Goal: Transaction & Acquisition: Purchase product/service

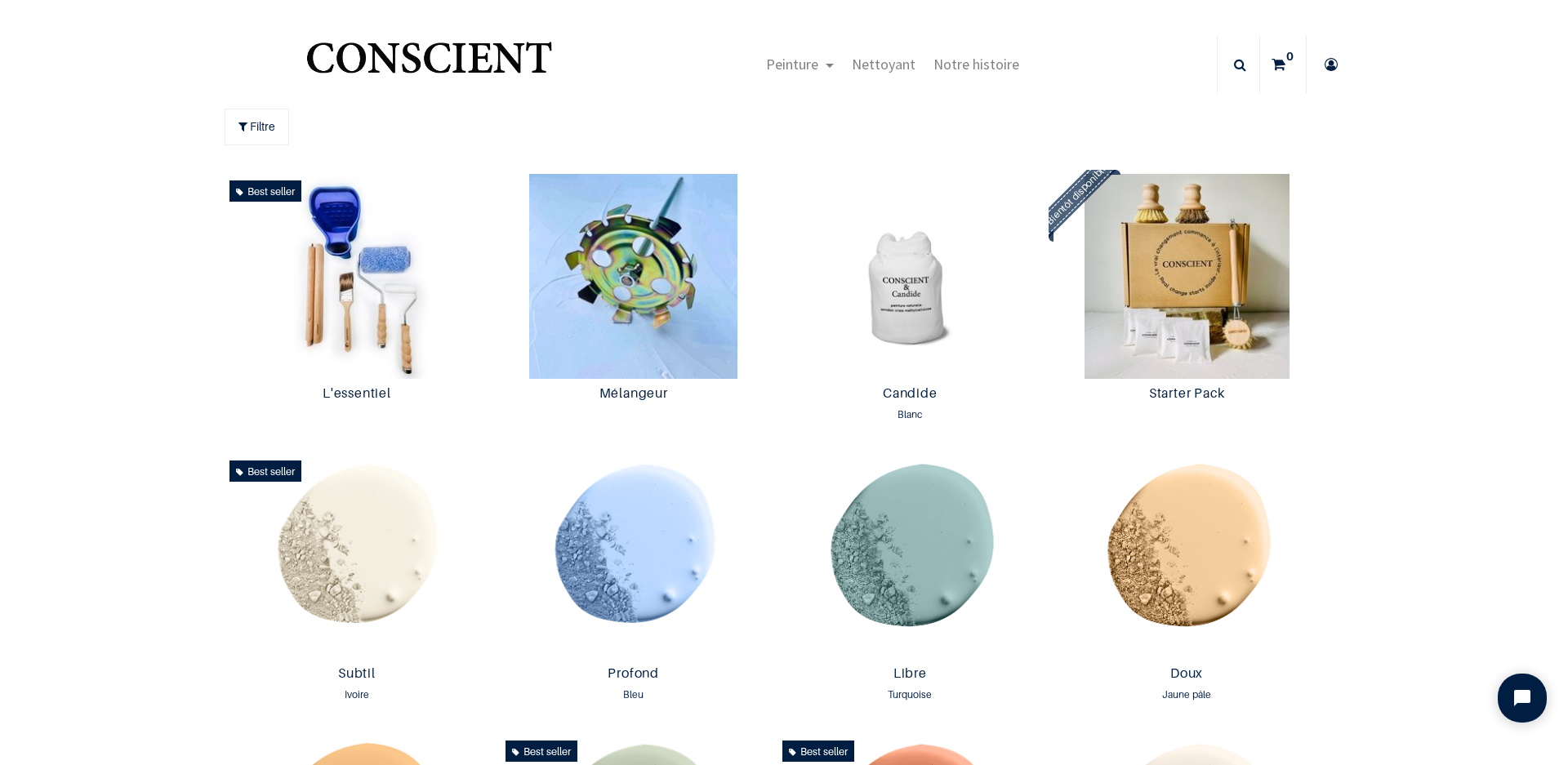
scroll to position [1, 0]
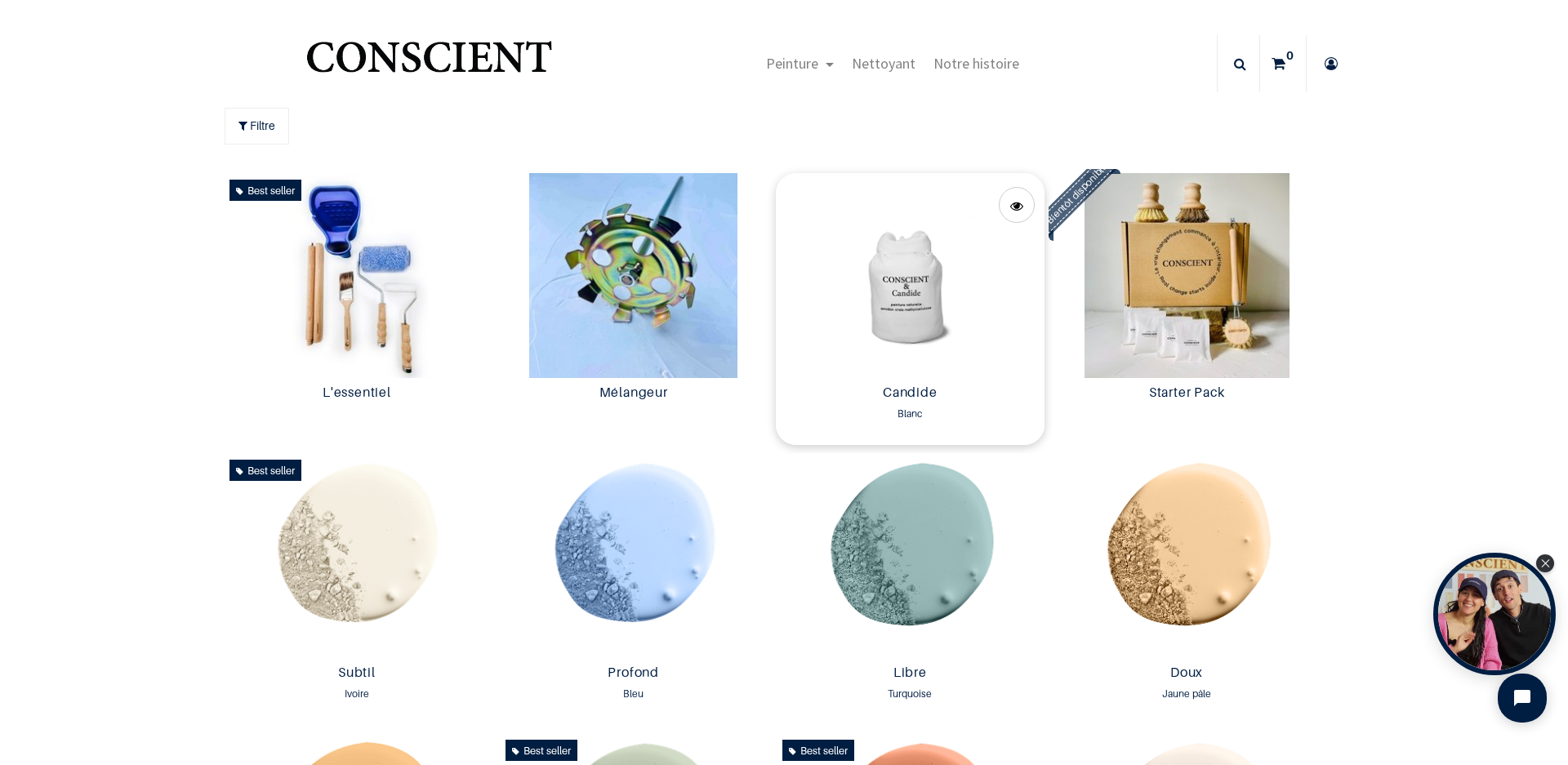
click at [910, 318] on img at bounding box center [910, 275] width 269 height 205
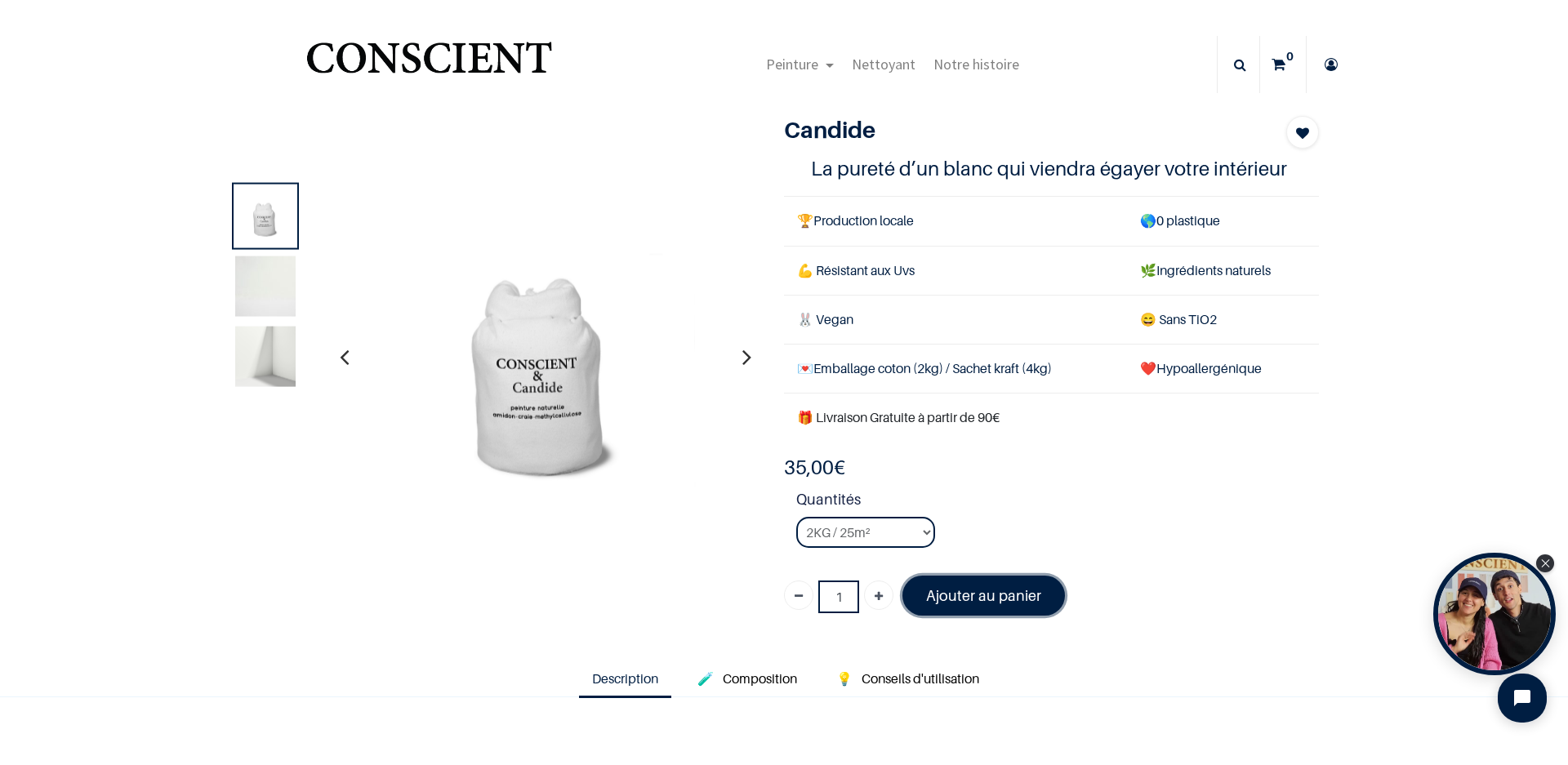
click at [976, 589] on font "Ajouter au panier" at bounding box center [983, 595] width 115 height 17
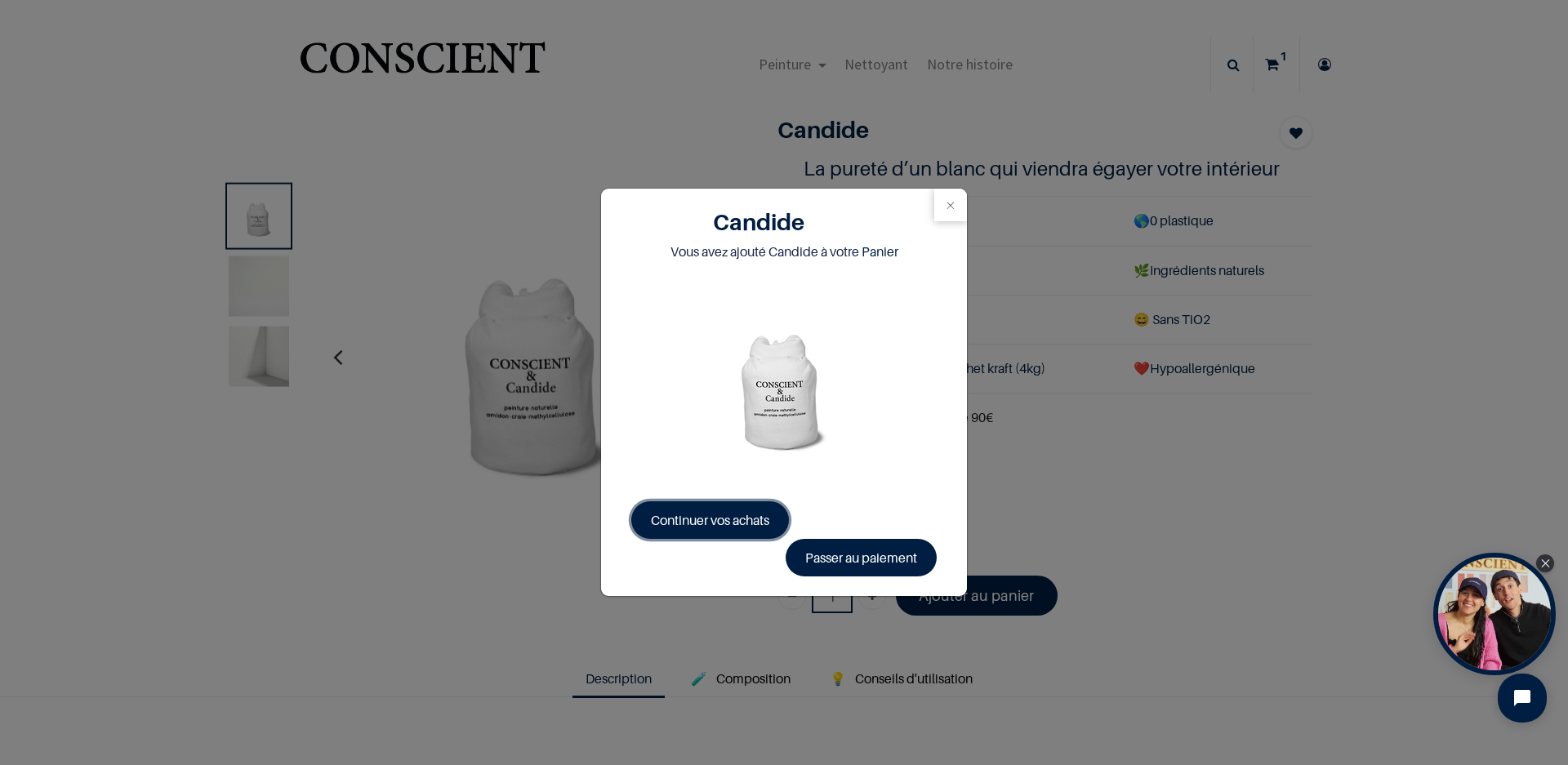
click at [722, 517] on span "Continuer vos achats" at bounding box center [710, 520] width 118 height 17
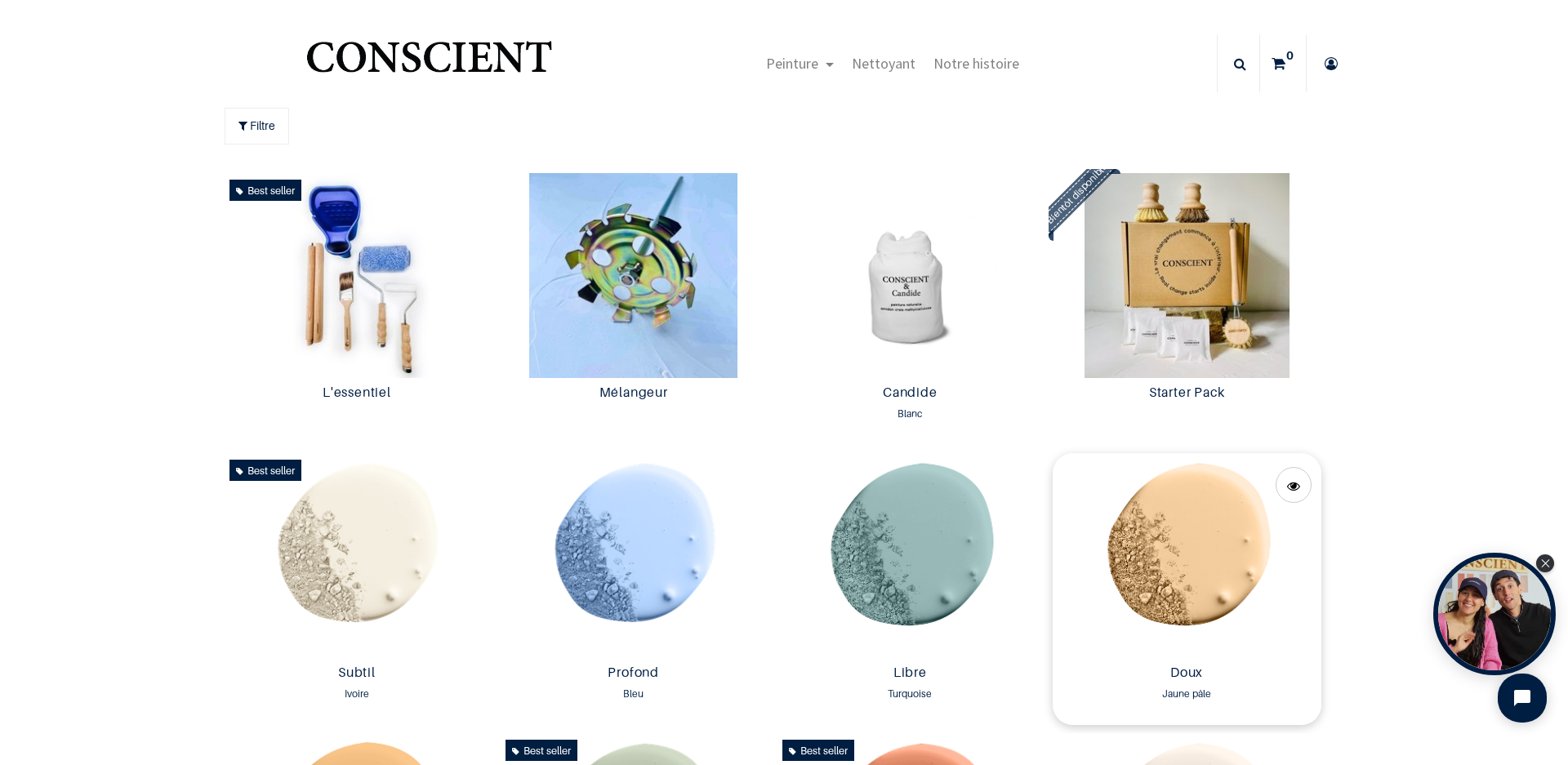
click at [1235, 547] on img at bounding box center [1187, 556] width 269 height 205
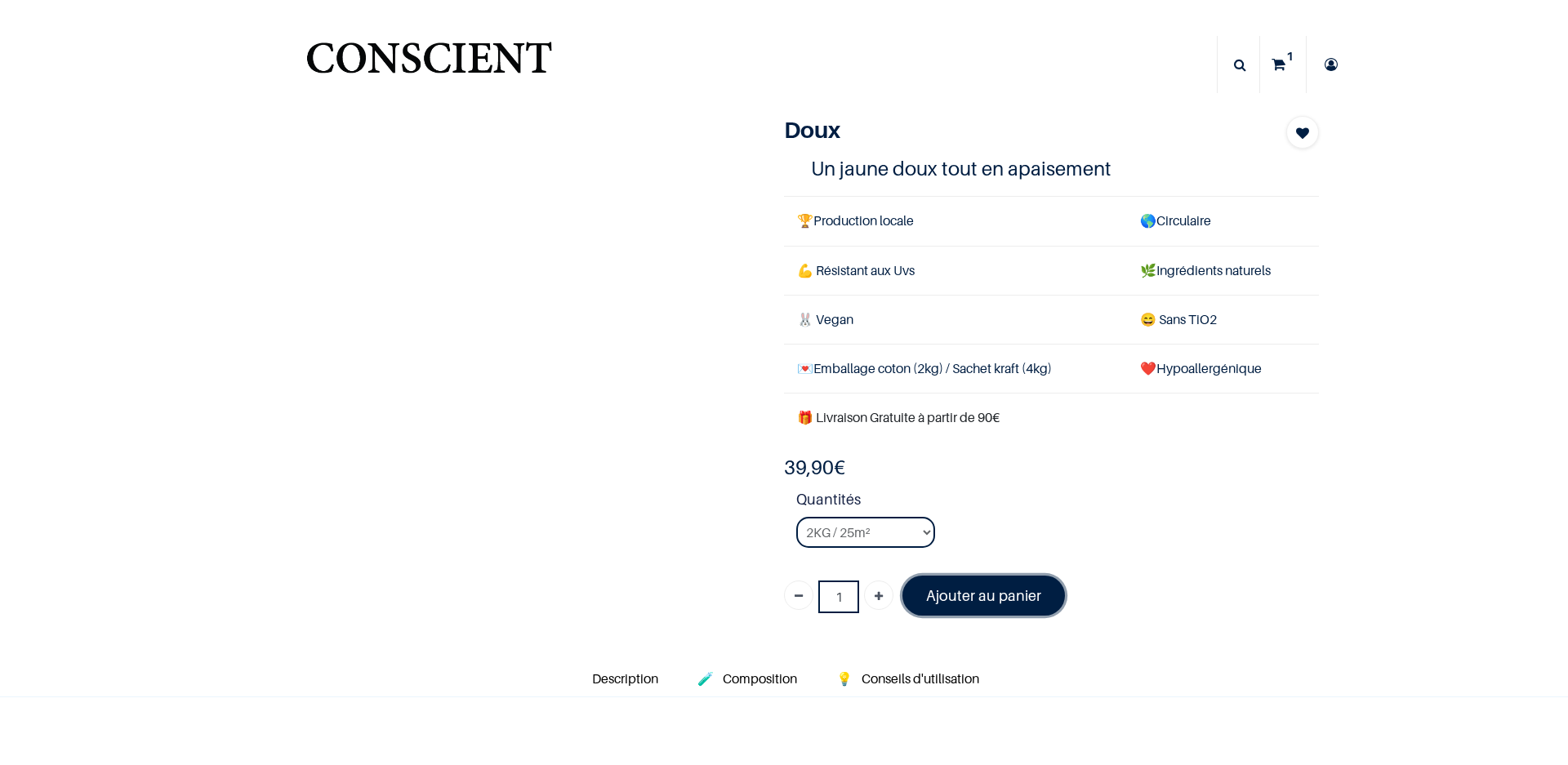
click at [961, 595] on font "Ajouter au panier" at bounding box center [983, 595] width 115 height 17
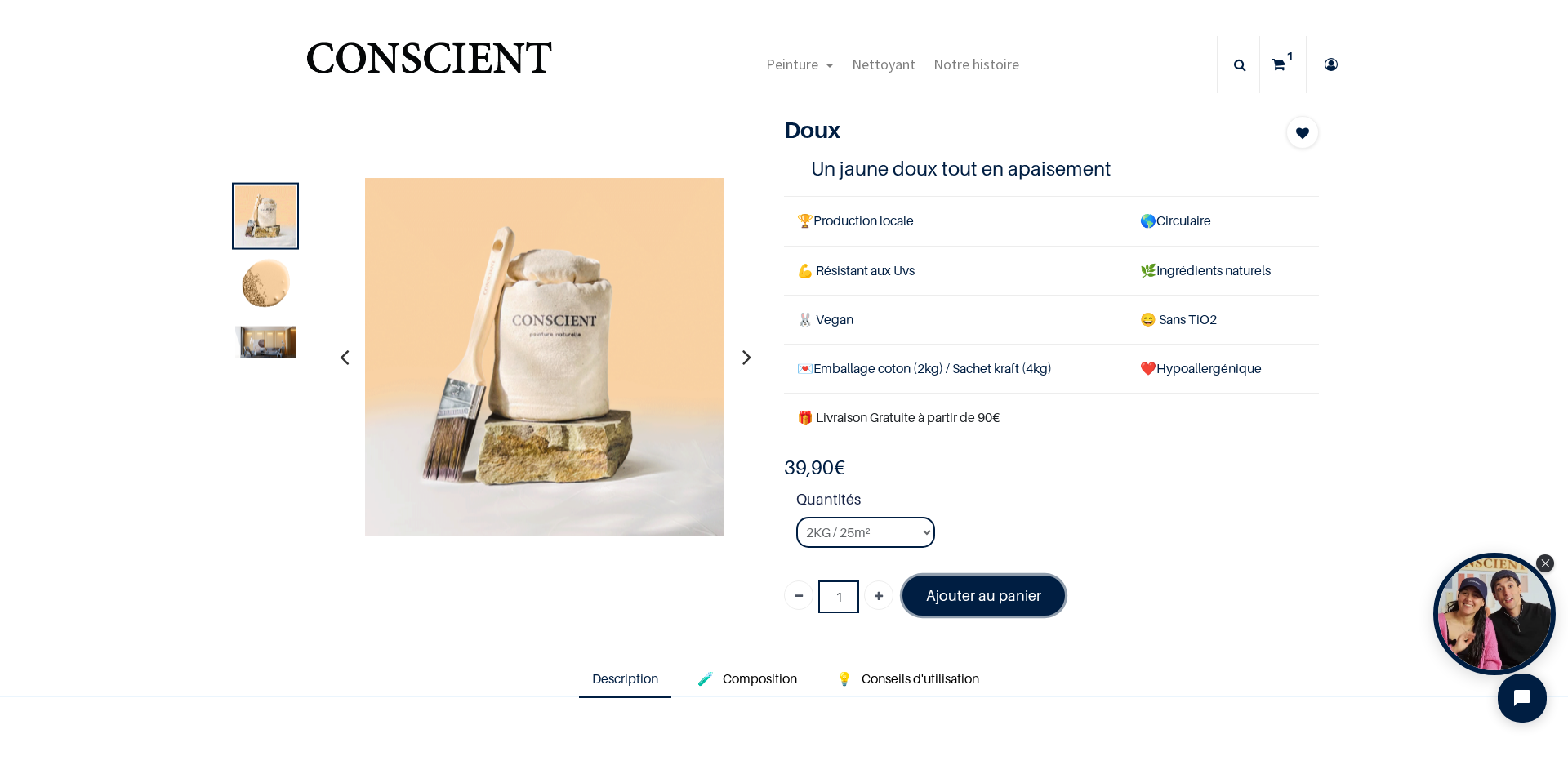
click at [1002, 594] on font "Ajouter au panier" at bounding box center [983, 595] width 115 height 17
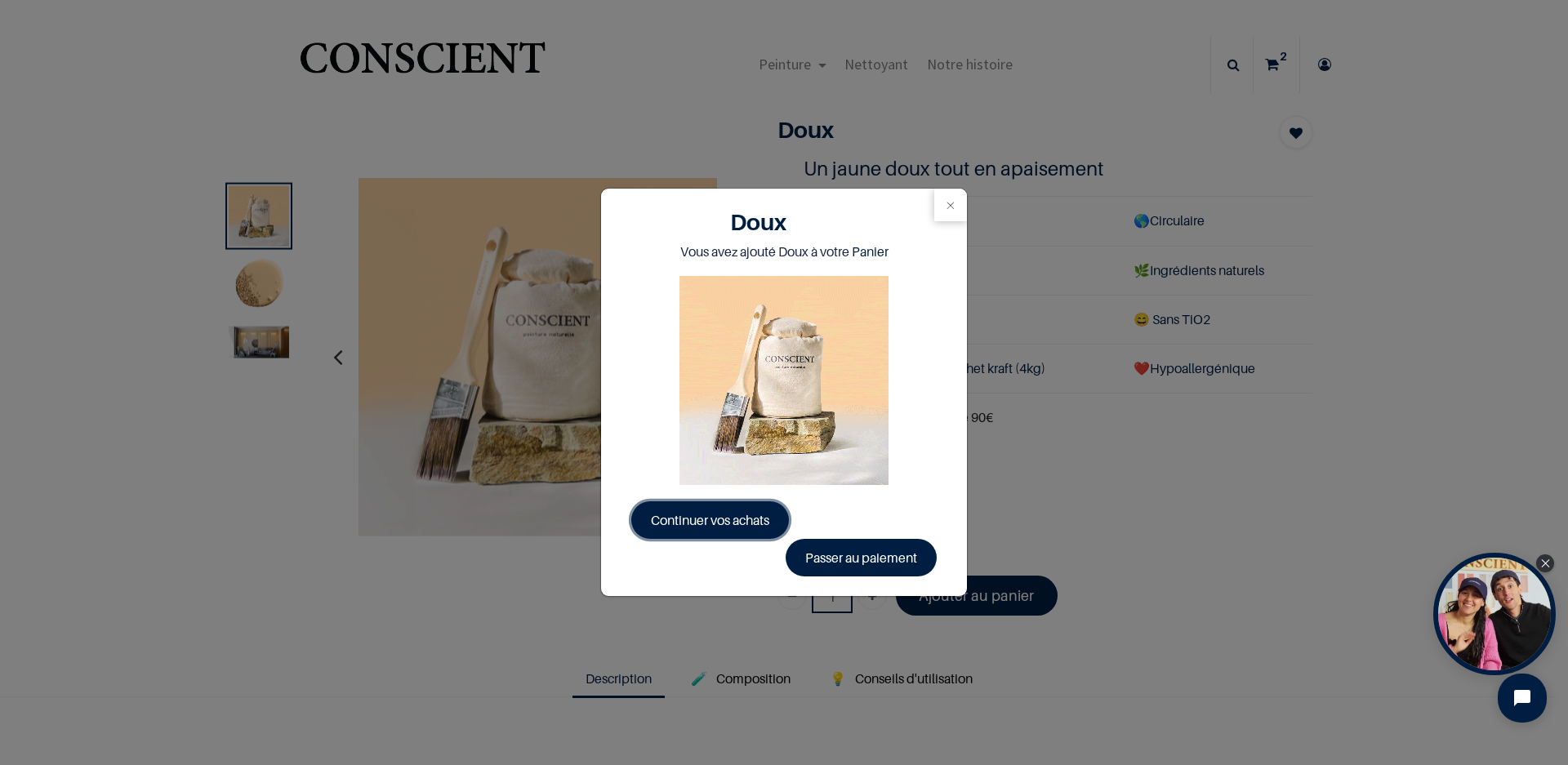
click at [702, 524] on span "Continuer vos achats" at bounding box center [710, 520] width 118 height 17
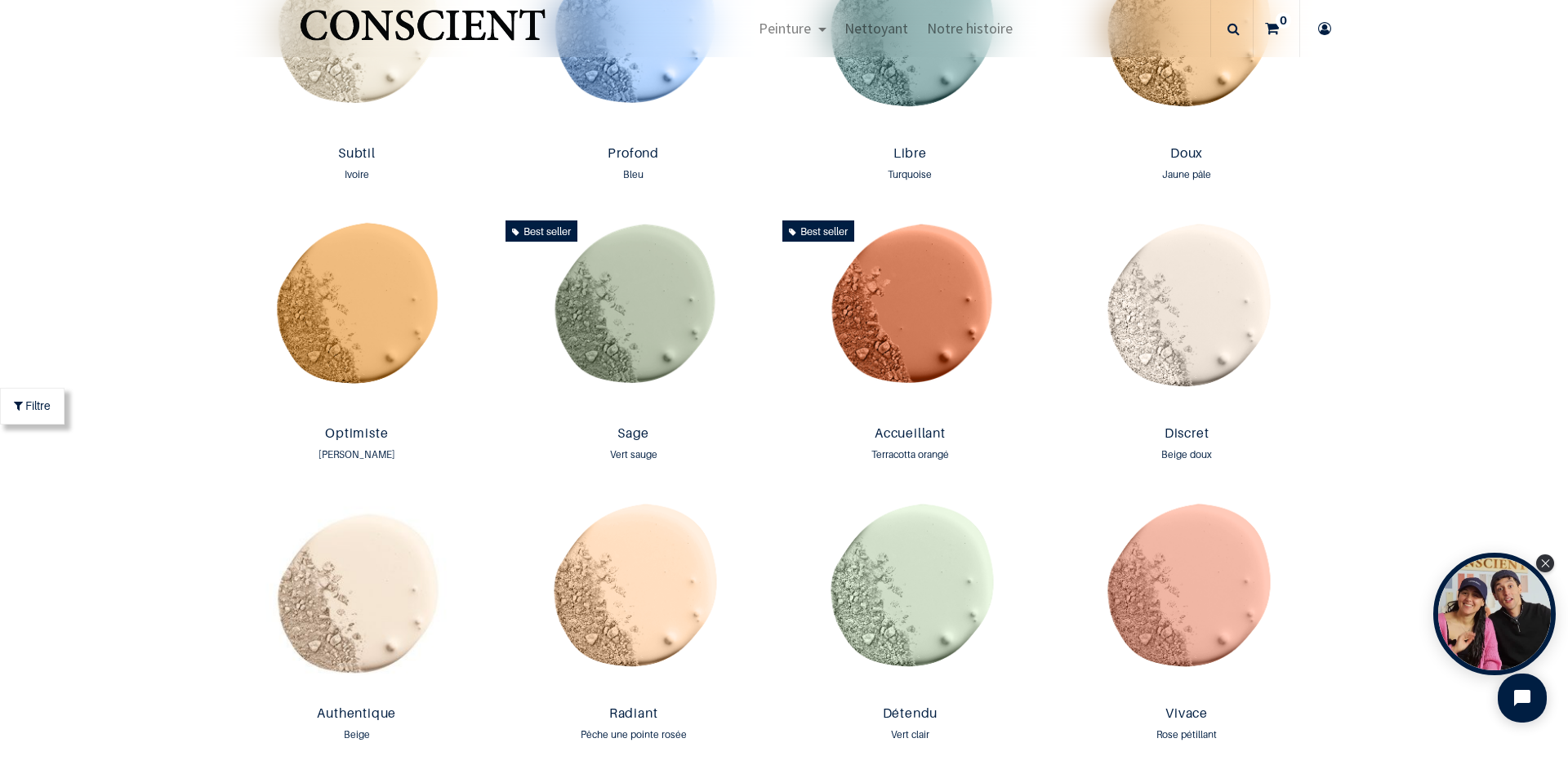
scroll to position [401, 0]
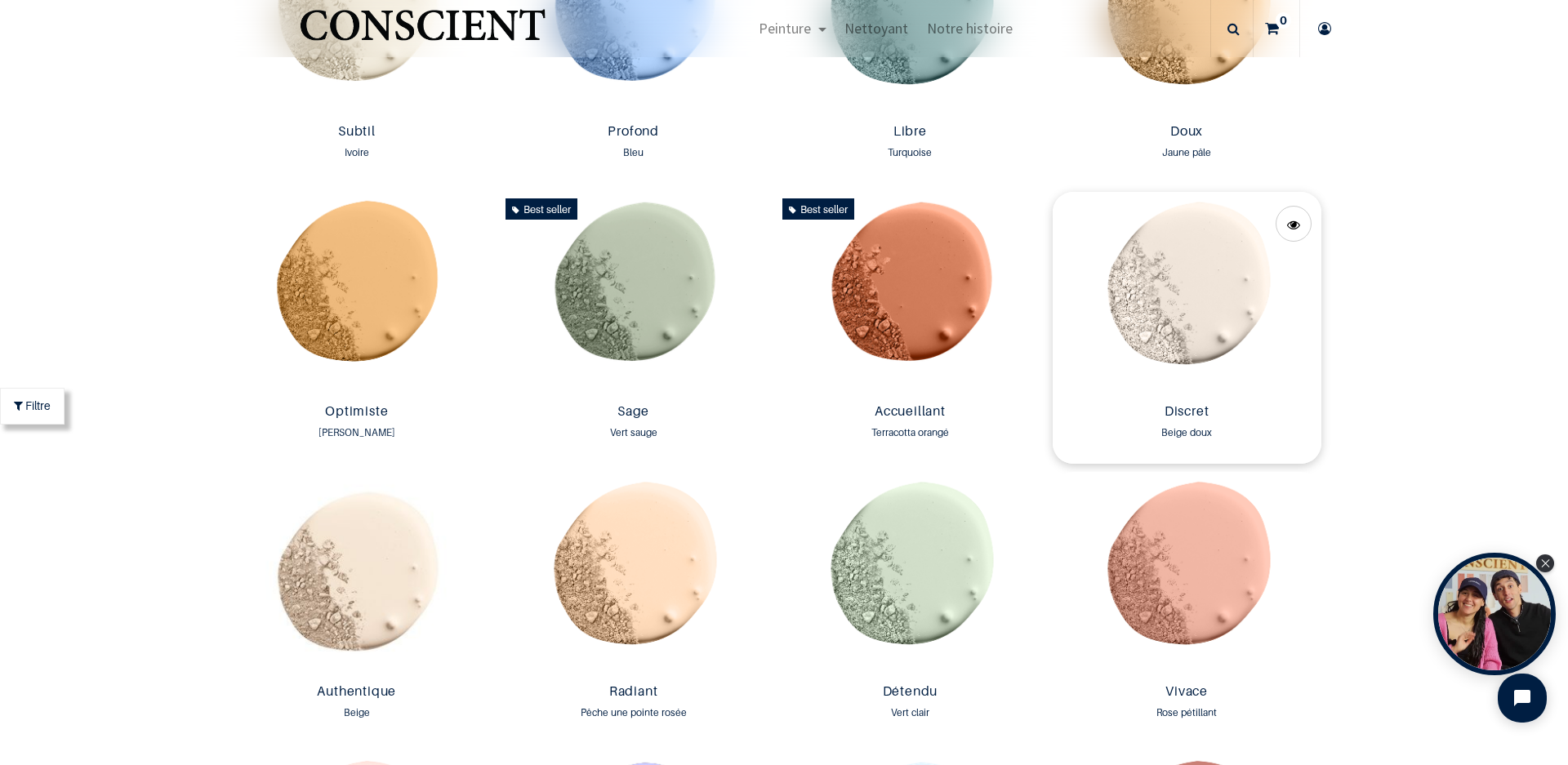
click at [1187, 325] on img at bounding box center [1187, 294] width 269 height 205
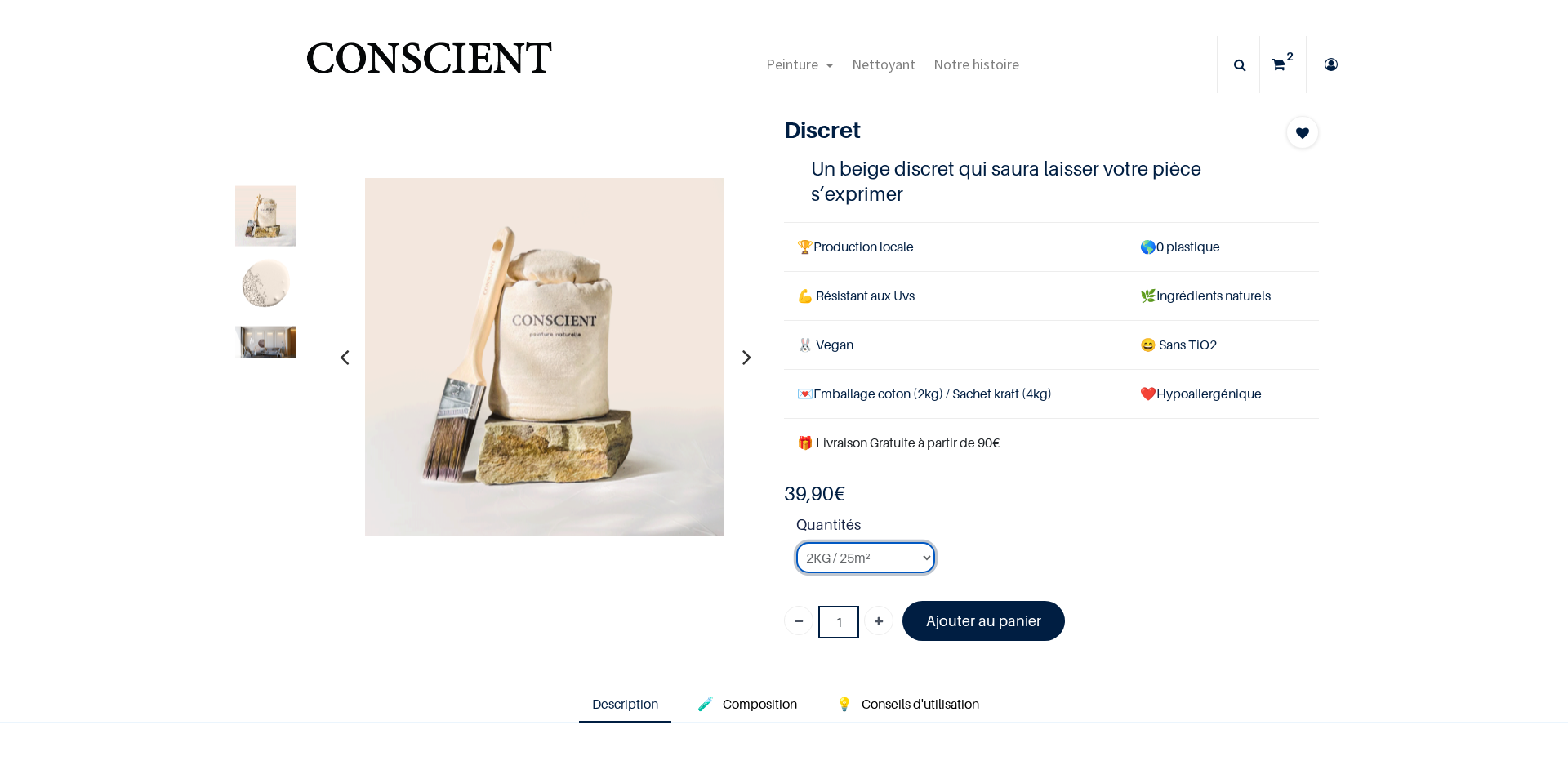
click at [889, 558] on select "2KG / 25m² 4KG / 50m² 8KG / 100m² Testeur" at bounding box center [866, 557] width 139 height 31
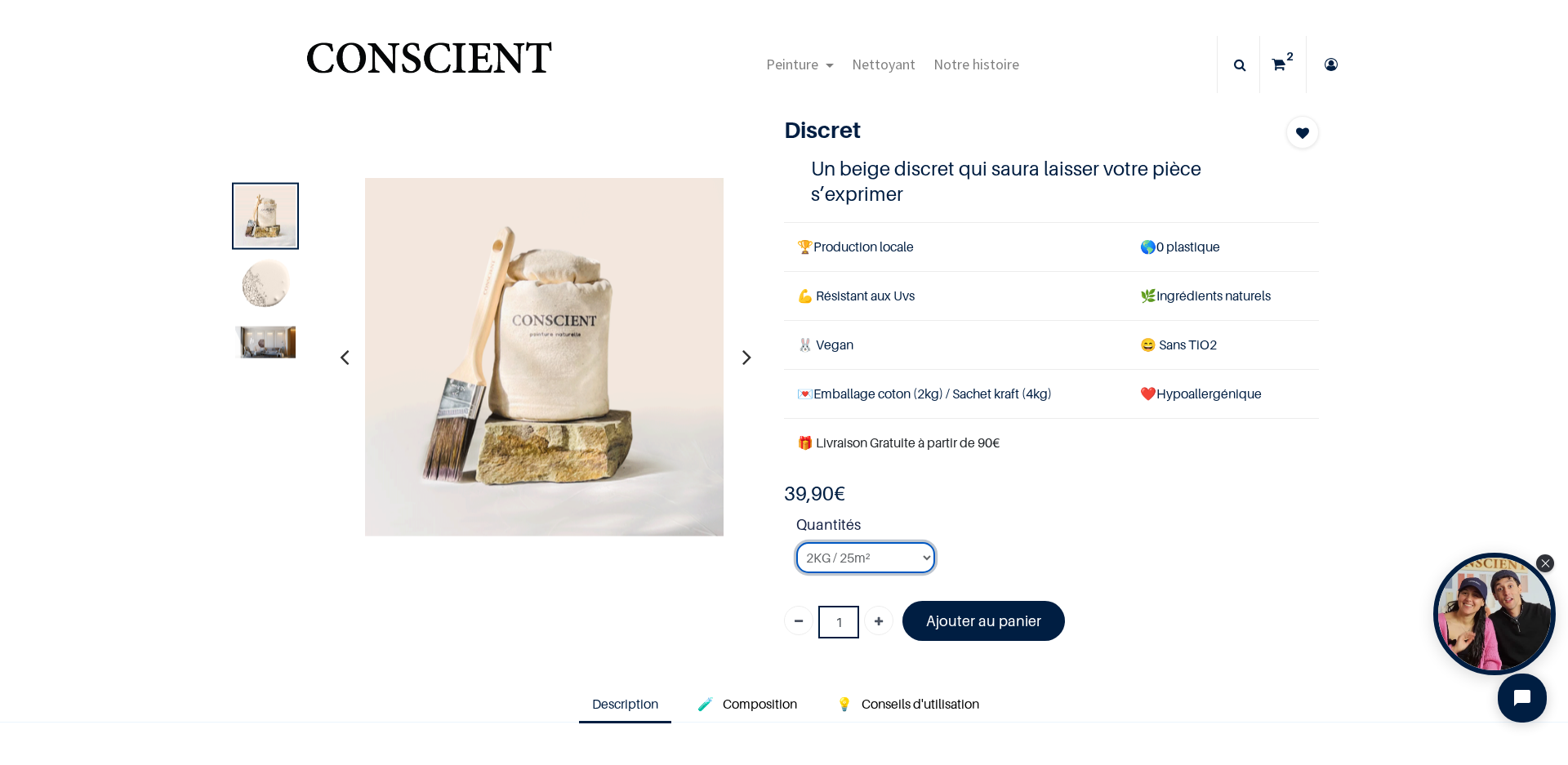
select select "23"
click at [797, 542] on select "2KG / 25m² 4KG / 50m² 8KG / 100m² Testeur" at bounding box center [866, 557] width 139 height 31
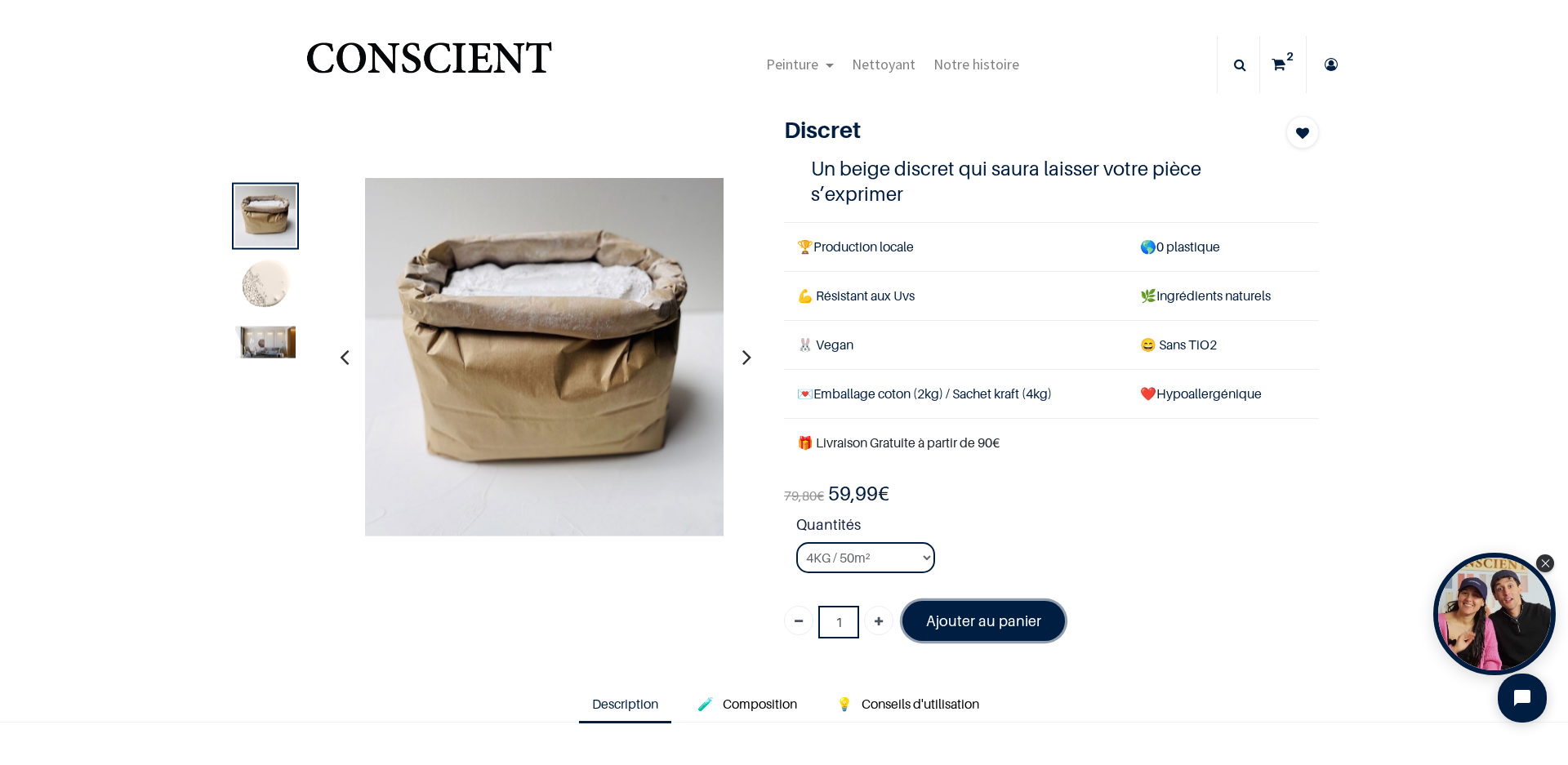
click at [987, 628] on font "Ajouter au panier" at bounding box center [983, 620] width 115 height 17
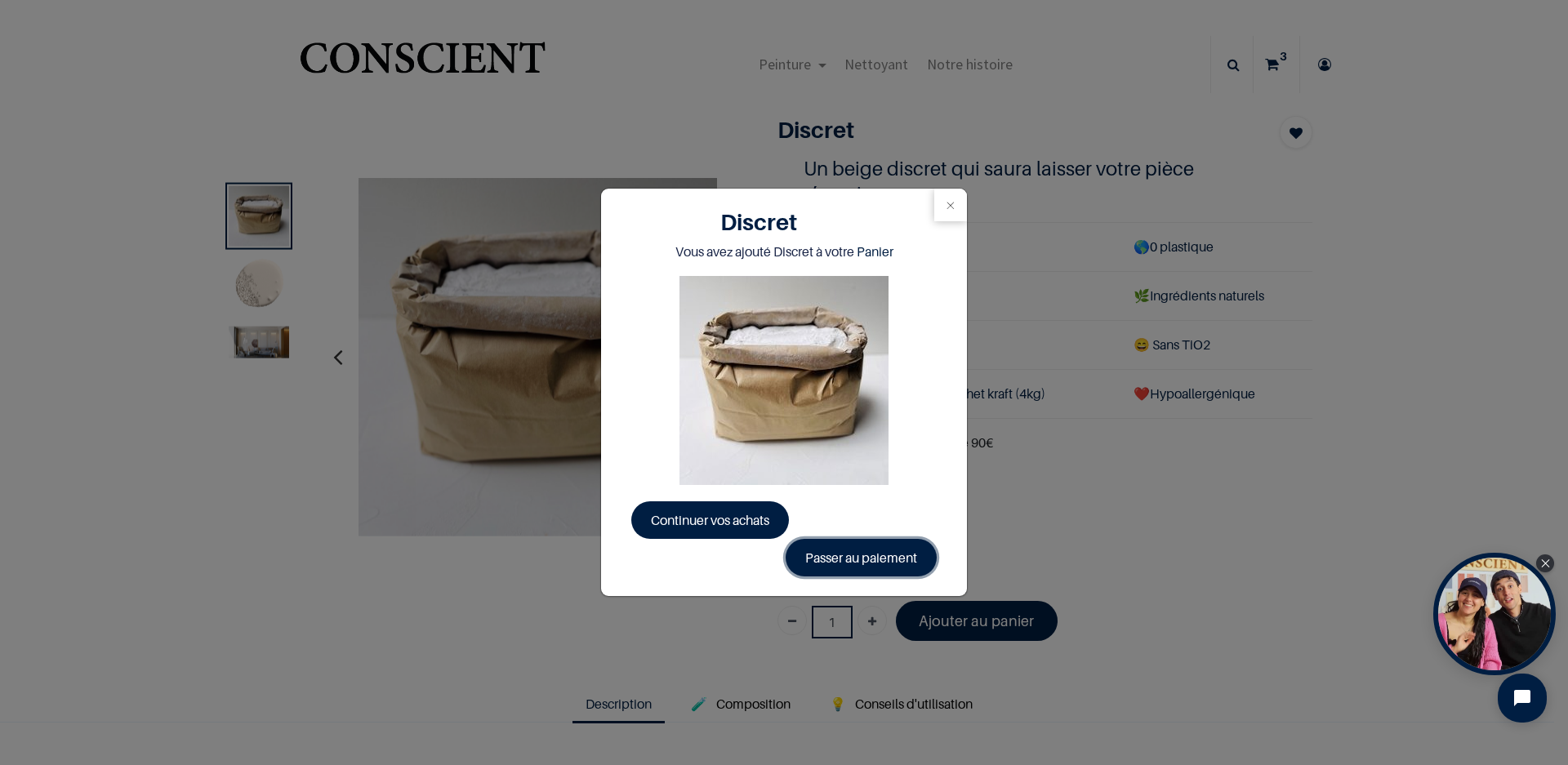
click at [868, 551] on link "Passer au paiement" at bounding box center [861, 557] width 151 height 37
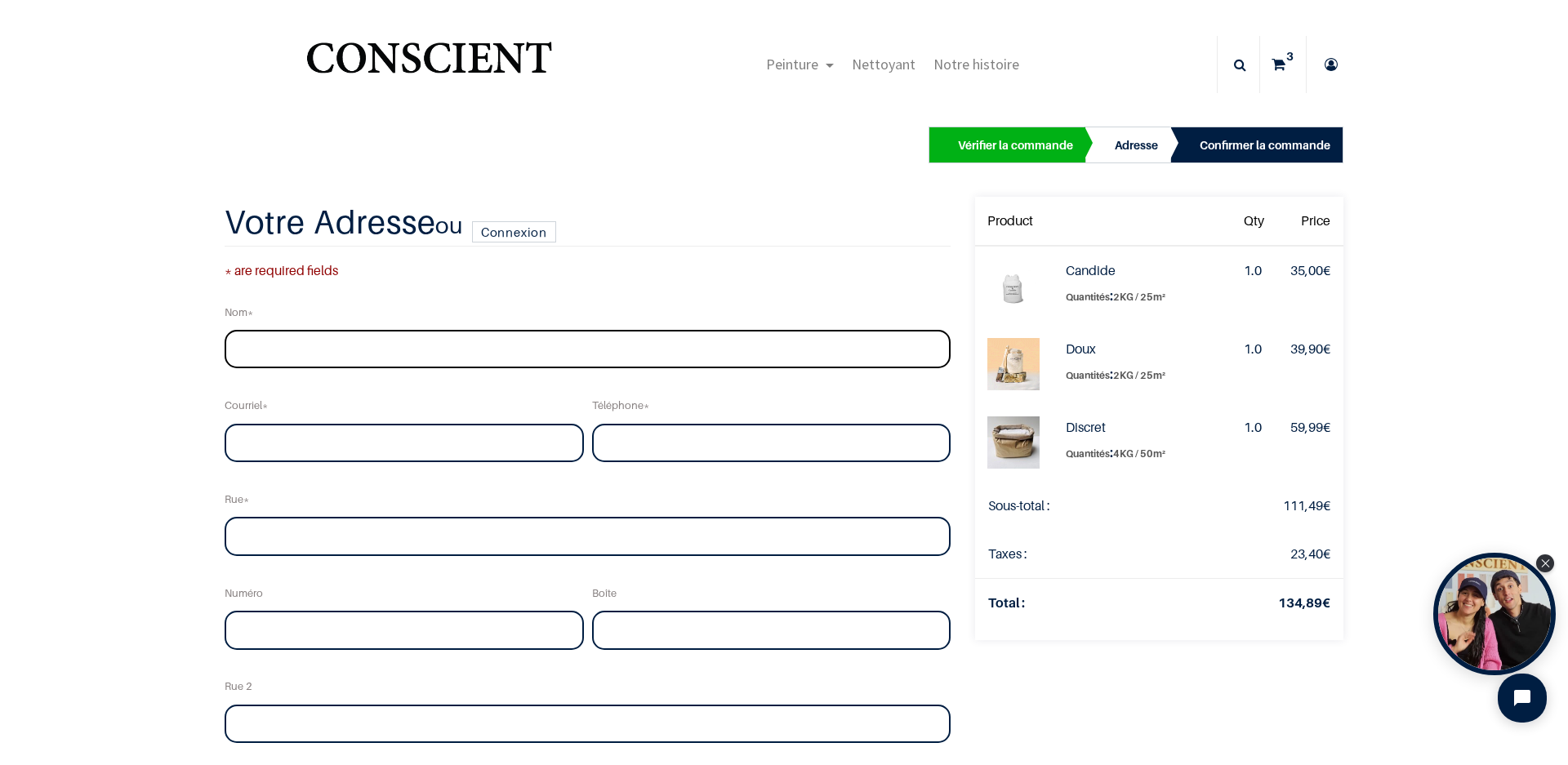
click at [304, 352] on input "text" at bounding box center [587, 349] width 726 height 39
type input "[PERSON_NAME]"
click at [304, 449] on input "email" at bounding box center [404, 442] width 359 height 39
type input "[EMAIL_ADDRESS][DOMAIN_NAME]"
type input "0474682702"
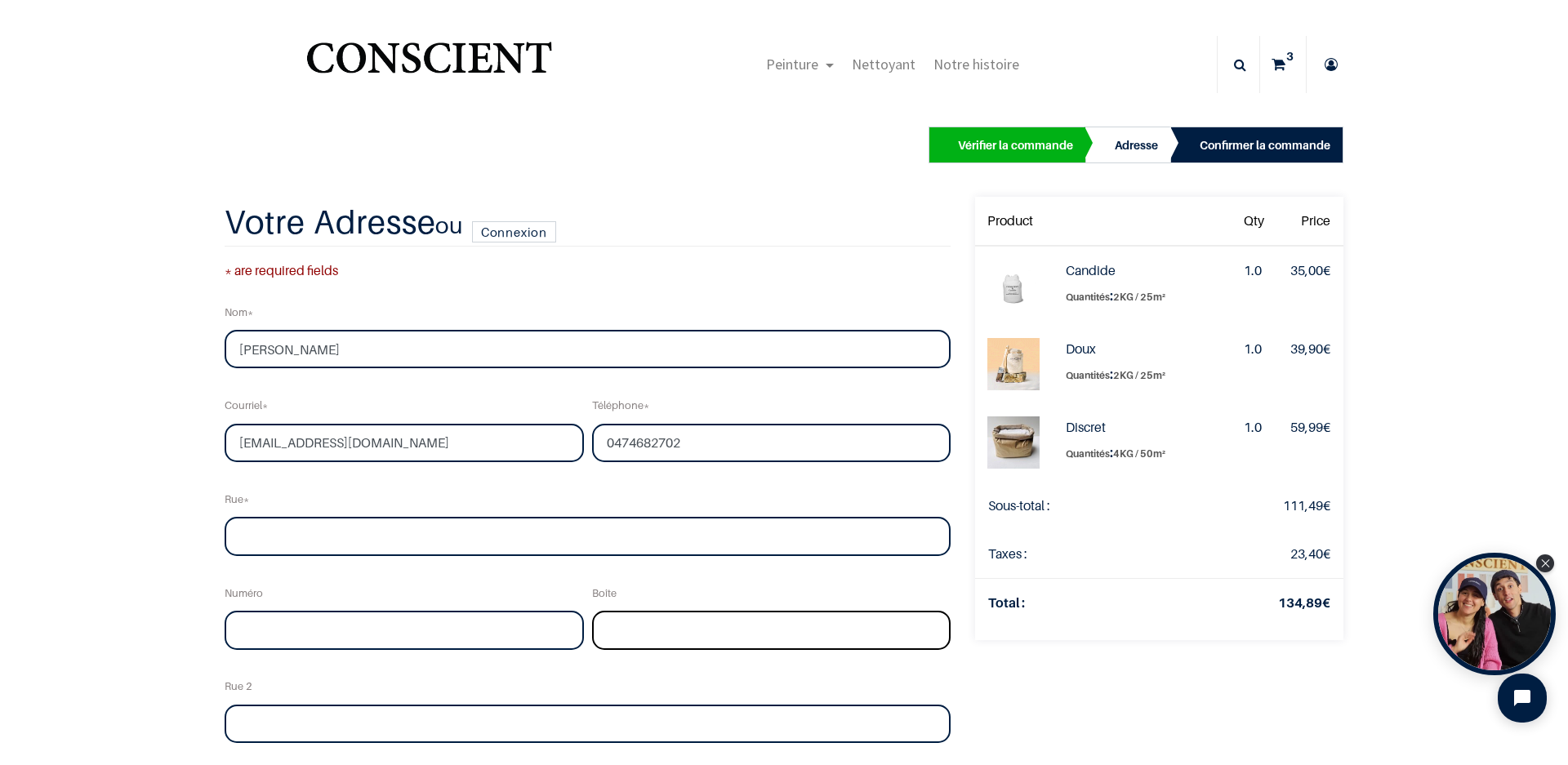
type input "9/21"
type input "TOURNAI"
type input "7500"
select select "20"
click at [439, 540] on input "text" at bounding box center [587, 536] width 726 height 39
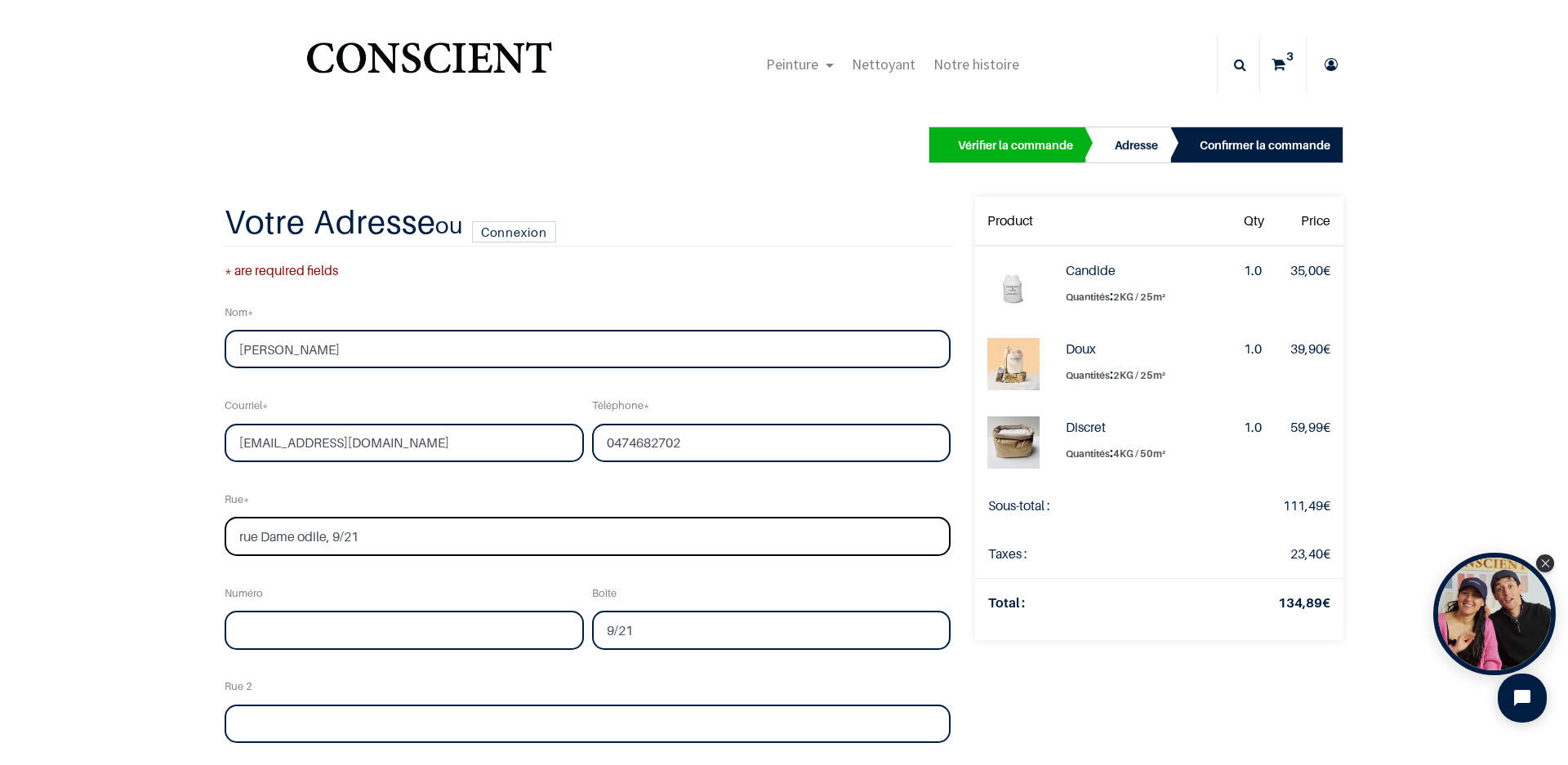
click at [409, 535] on input "rue Dame odile, 9/21" at bounding box center [587, 536] width 726 height 39
type input "rue Dame odile, 9/21"
click at [628, 624] on input "9/21" at bounding box center [772, 629] width 359 height 39
type input "9"
drag, startPoint x: 371, startPoint y: 530, endPoint x: 358, endPoint y: 538, distance: 15.3
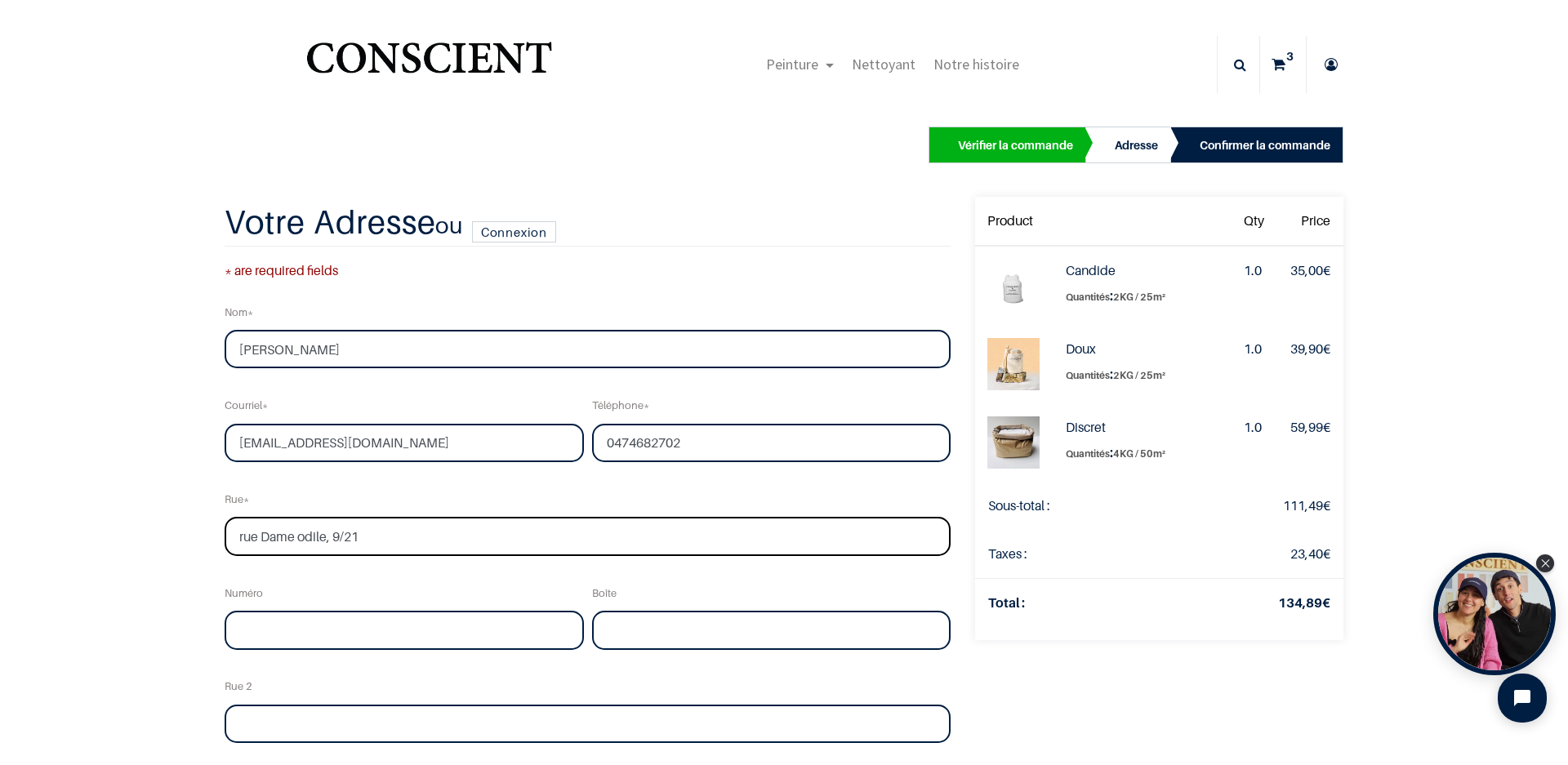
click at [363, 530] on input "rue Dame odile, 9/21" at bounding box center [587, 536] width 726 height 39
type input "rue Dame odile,"
click at [452, 644] on input "text" at bounding box center [404, 629] width 359 height 39
type input "9"
click at [691, 635] on input "text" at bounding box center [772, 629] width 359 height 39
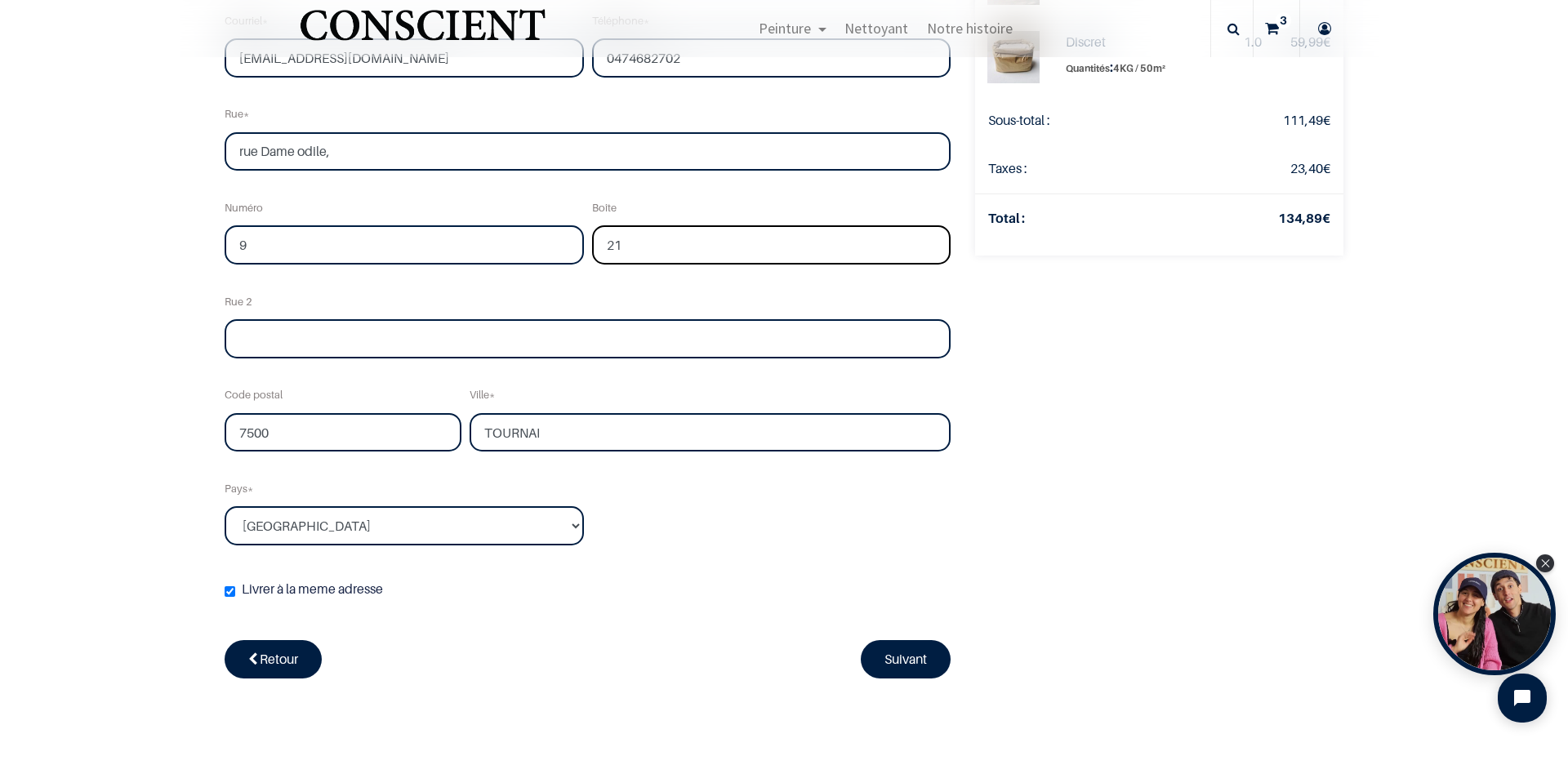
scroll to position [294, 0]
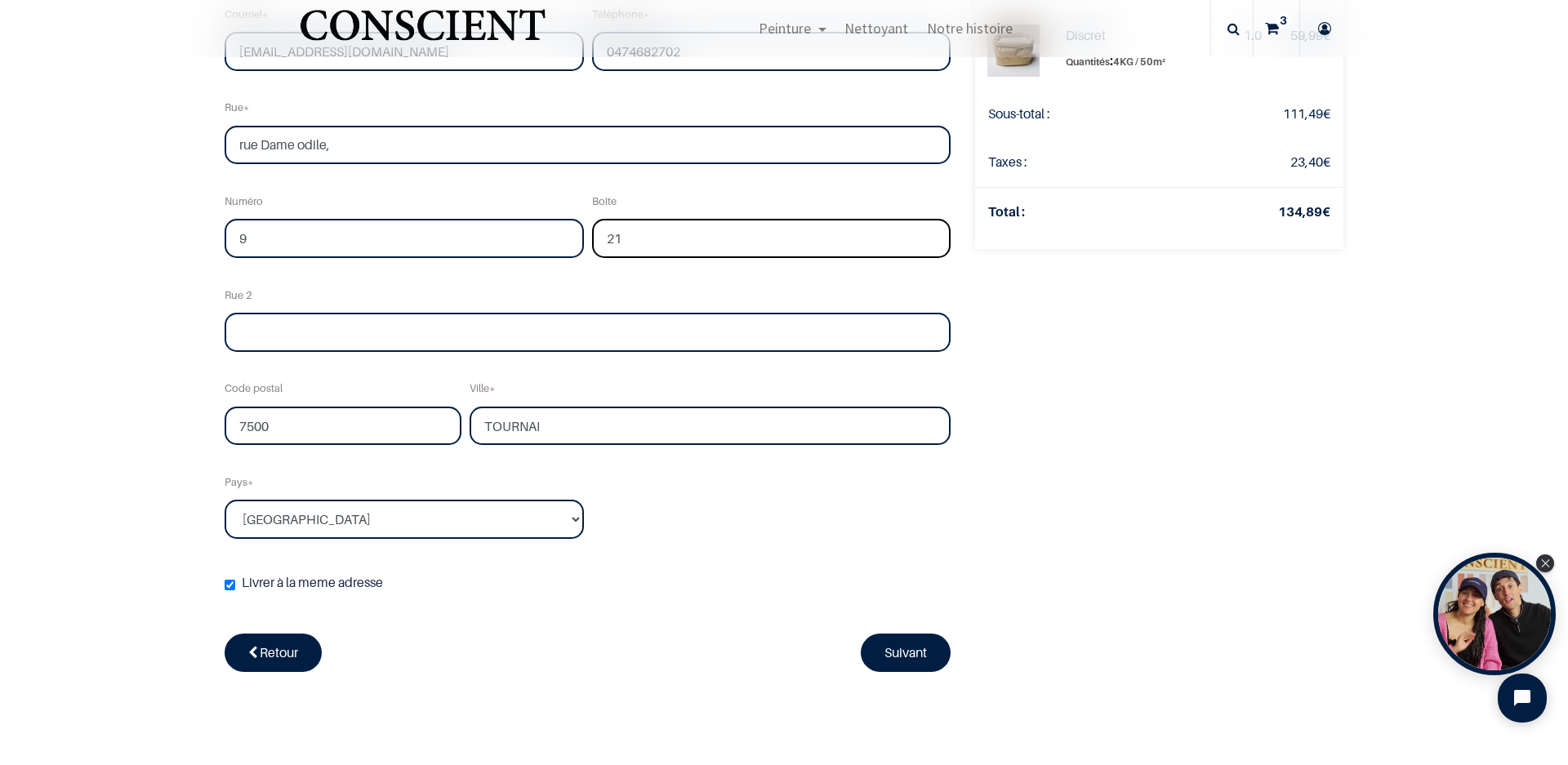
type input "21"
click at [224, 587] on input "Livrer à la meme adresse ( Votre adresse de livraison vous sera demandée plus t…" at bounding box center [229, 585] width 11 height 11
checkbox input "false"
click at [911, 657] on link "Suivant" at bounding box center [905, 652] width 90 height 37
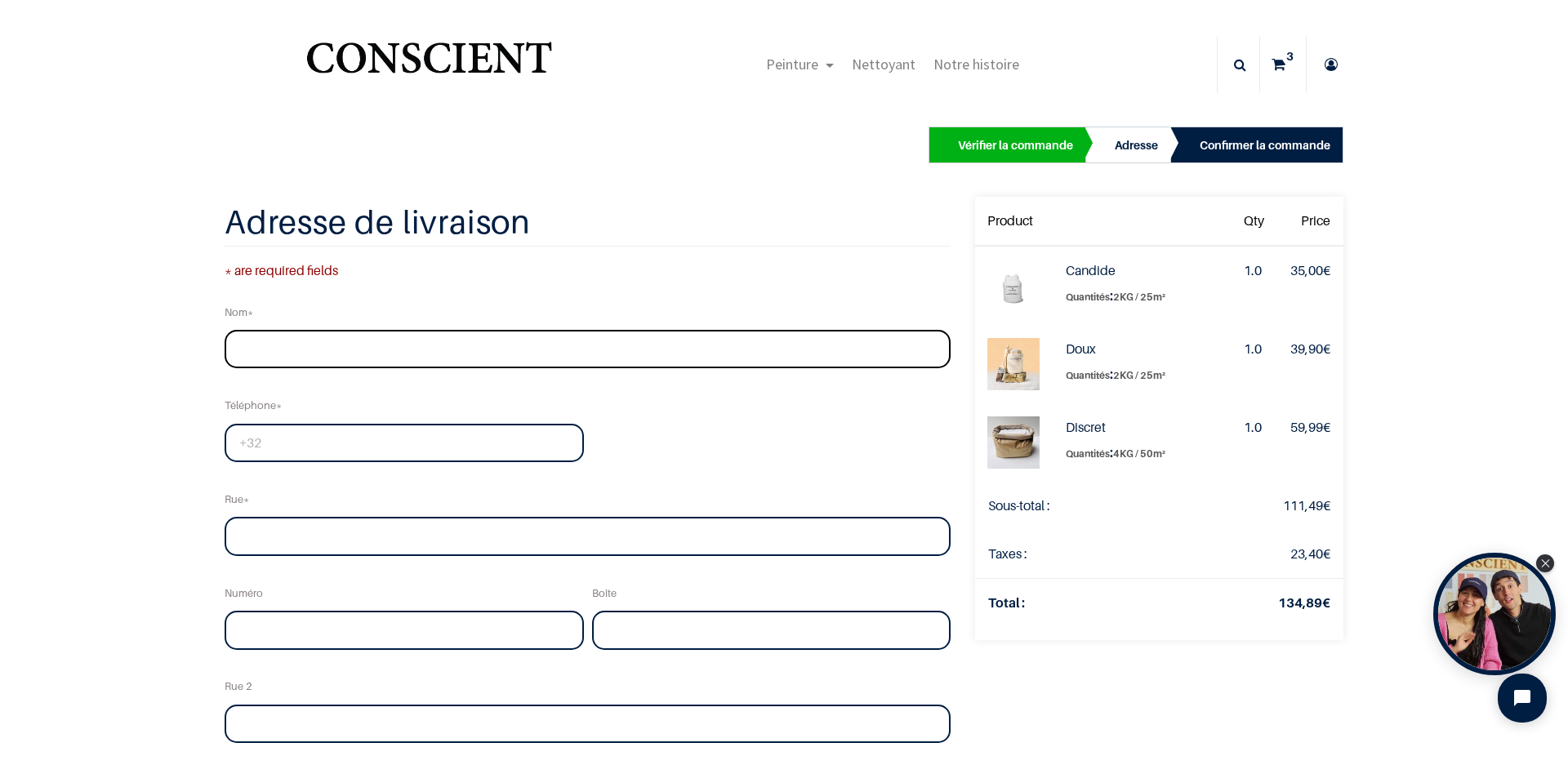
click at [393, 351] on input "text" at bounding box center [587, 349] width 726 height 39
type input "[PERSON_NAME]"
click at [315, 445] on input "tel" at bounding box center [404, 442] width 359 height 39
click at [276, 443] on input "tel" at bounding box center [404, 442] width 359 height 39
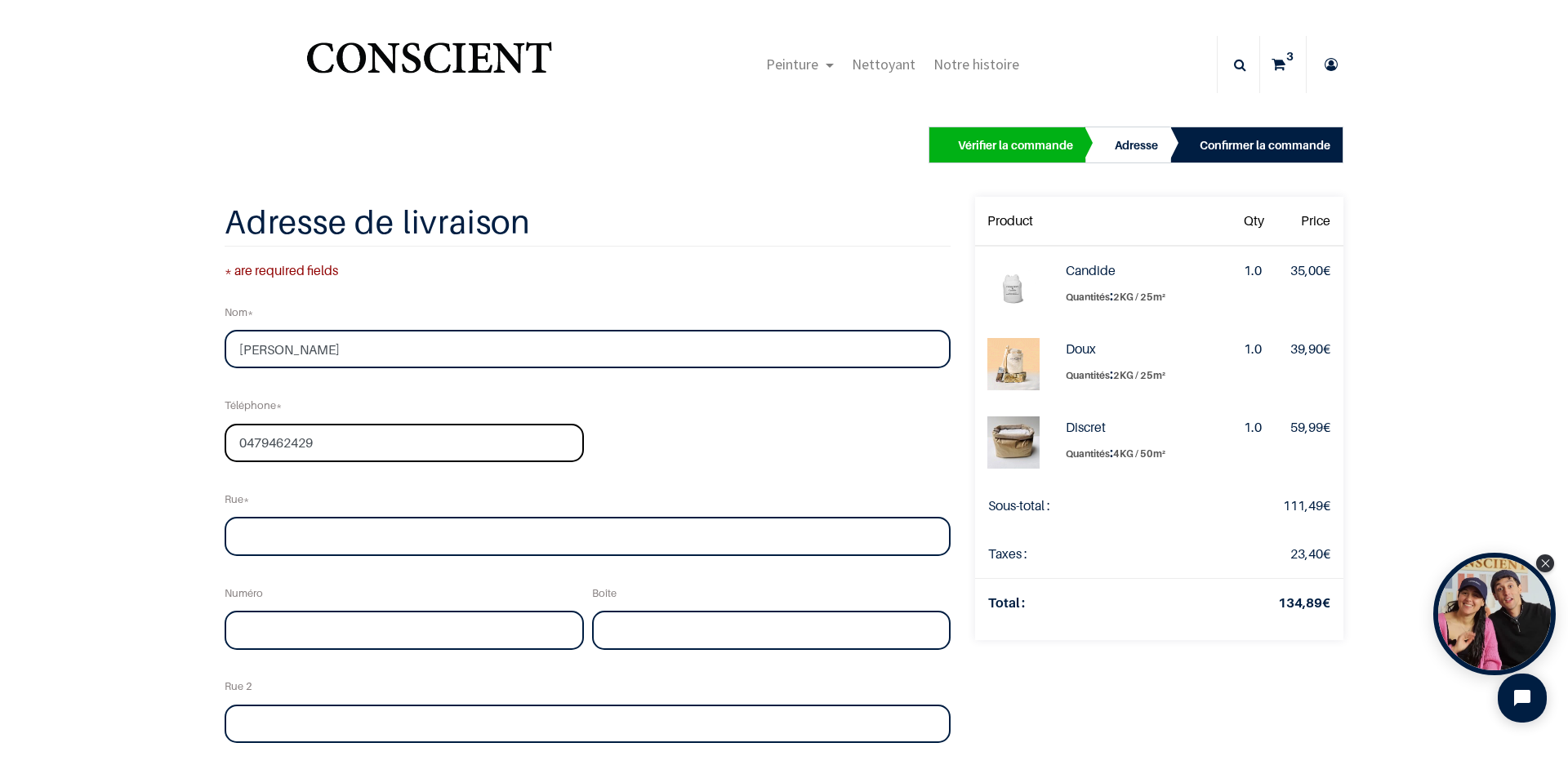
type input "0479462429"
click at [280, 522] on input "text" at bounding box center [587, 536] width 726 height 39
type input "Rue de la Mutualité"
click at [417, 634] on input "text" at bounding box center [404, 629] width 359 height 39
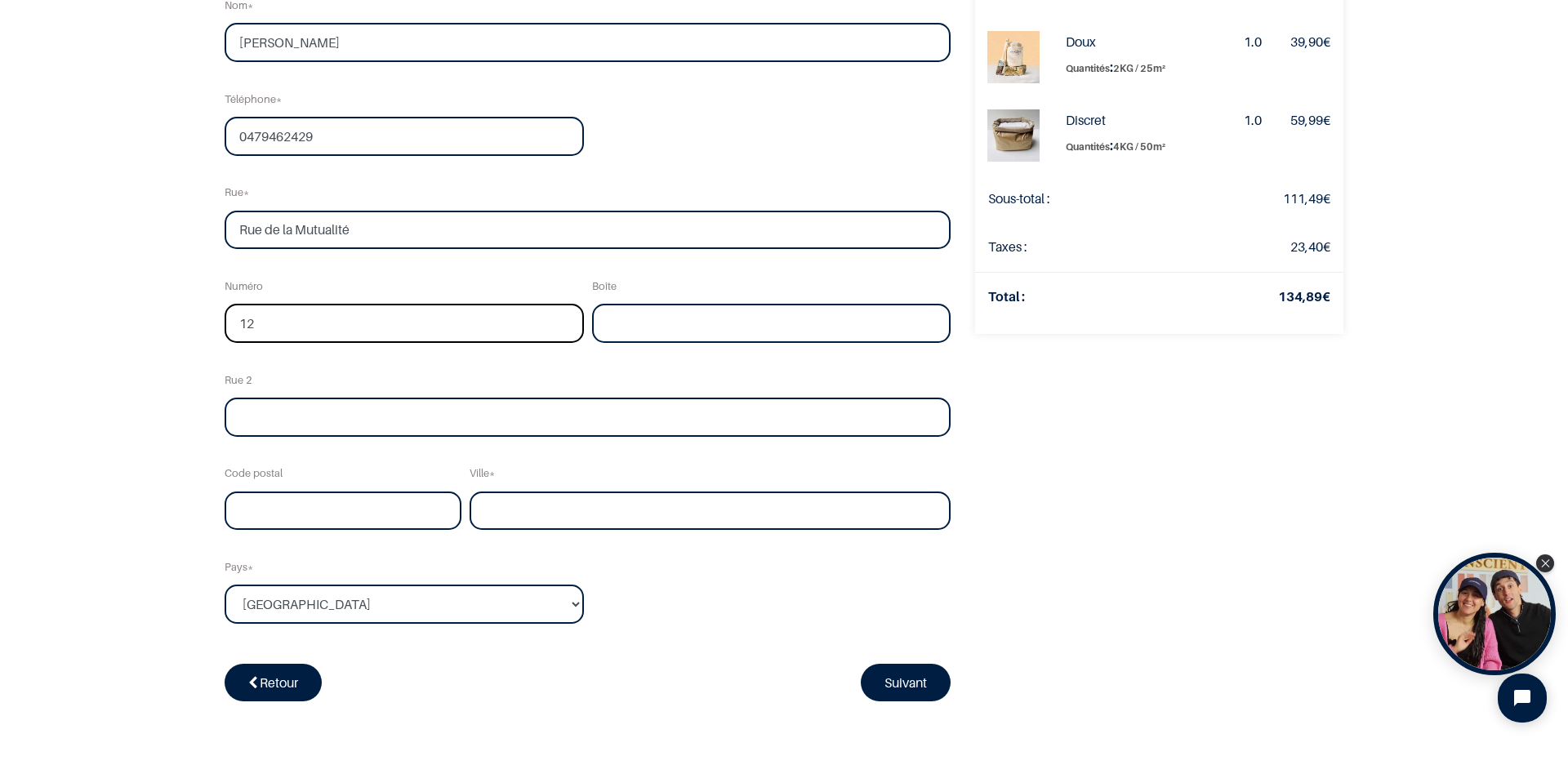
type input "12"
click at [356, 504] on input "text" at bounding box center [343, 510] width 237 height 39
type input "7321"
click at [539, 509] on input "text" at bounding box center [710, 510] width 481 height 39
type input "Bernissart"
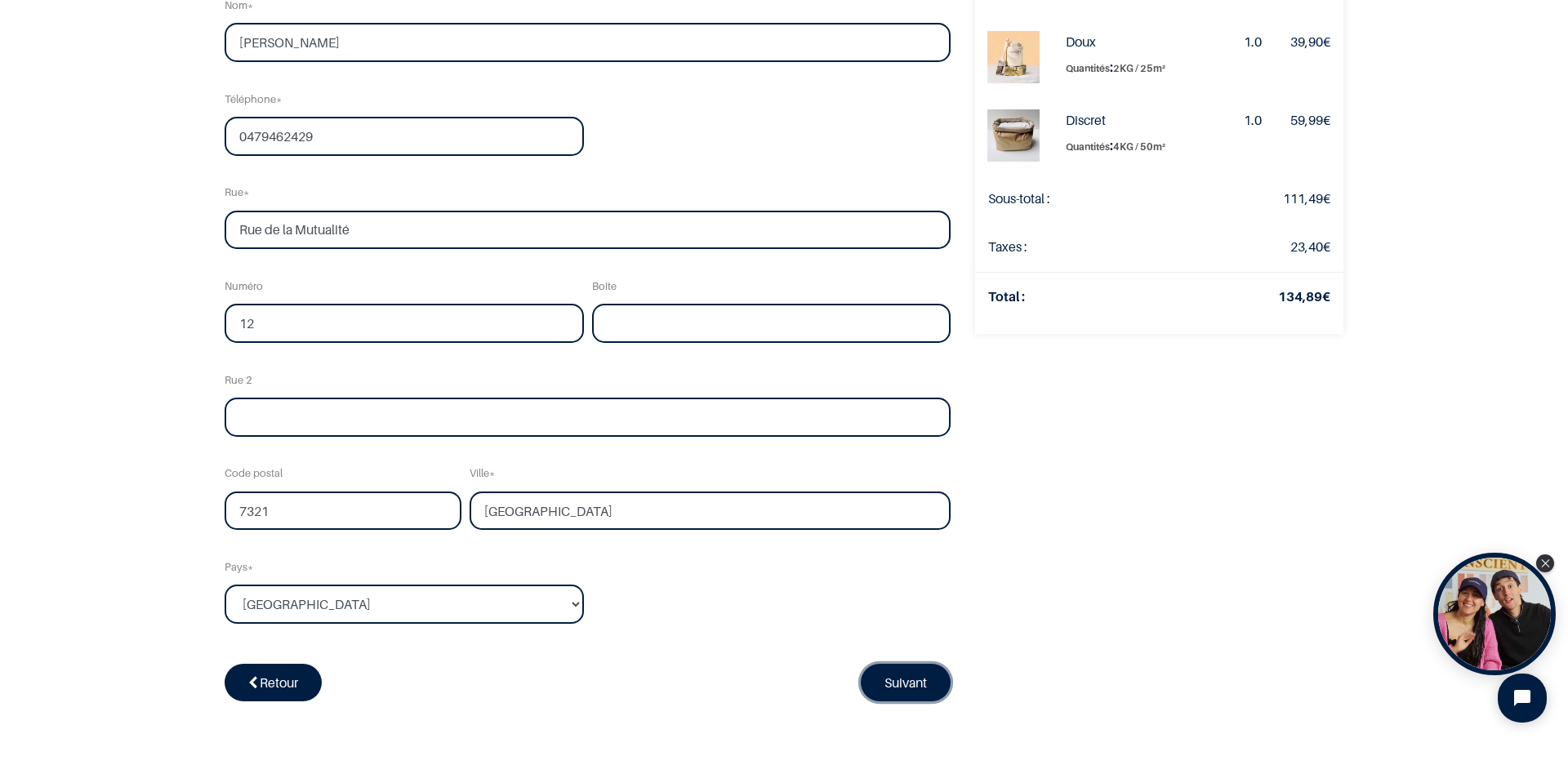
click at [895, 677] on link "Suivant" at bounding box center [905, 682] width 90 height 37
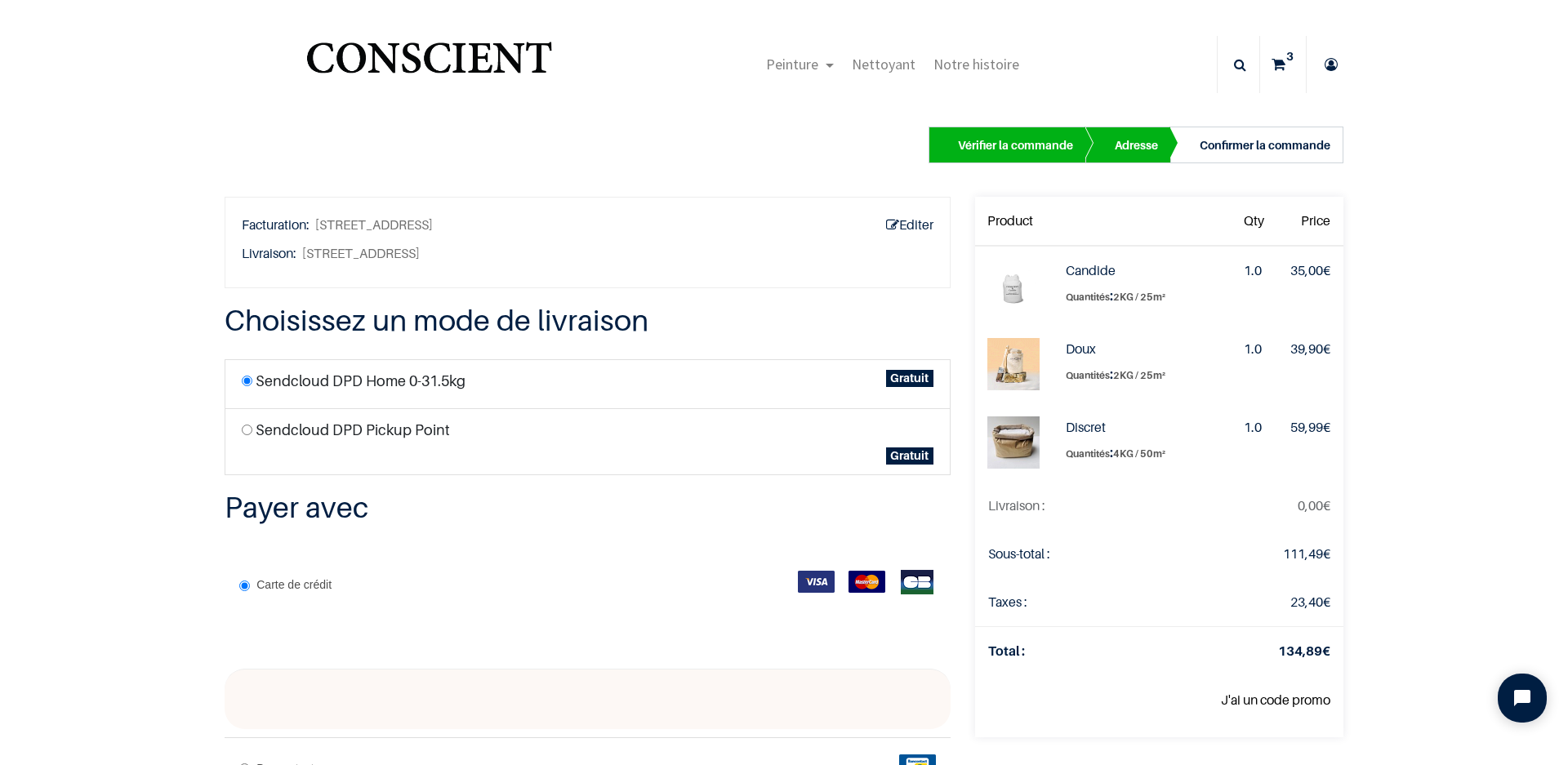
click at [242, 428] on input "radio" at bounding box center [247, 429] width 11 height 11
radio input "true"
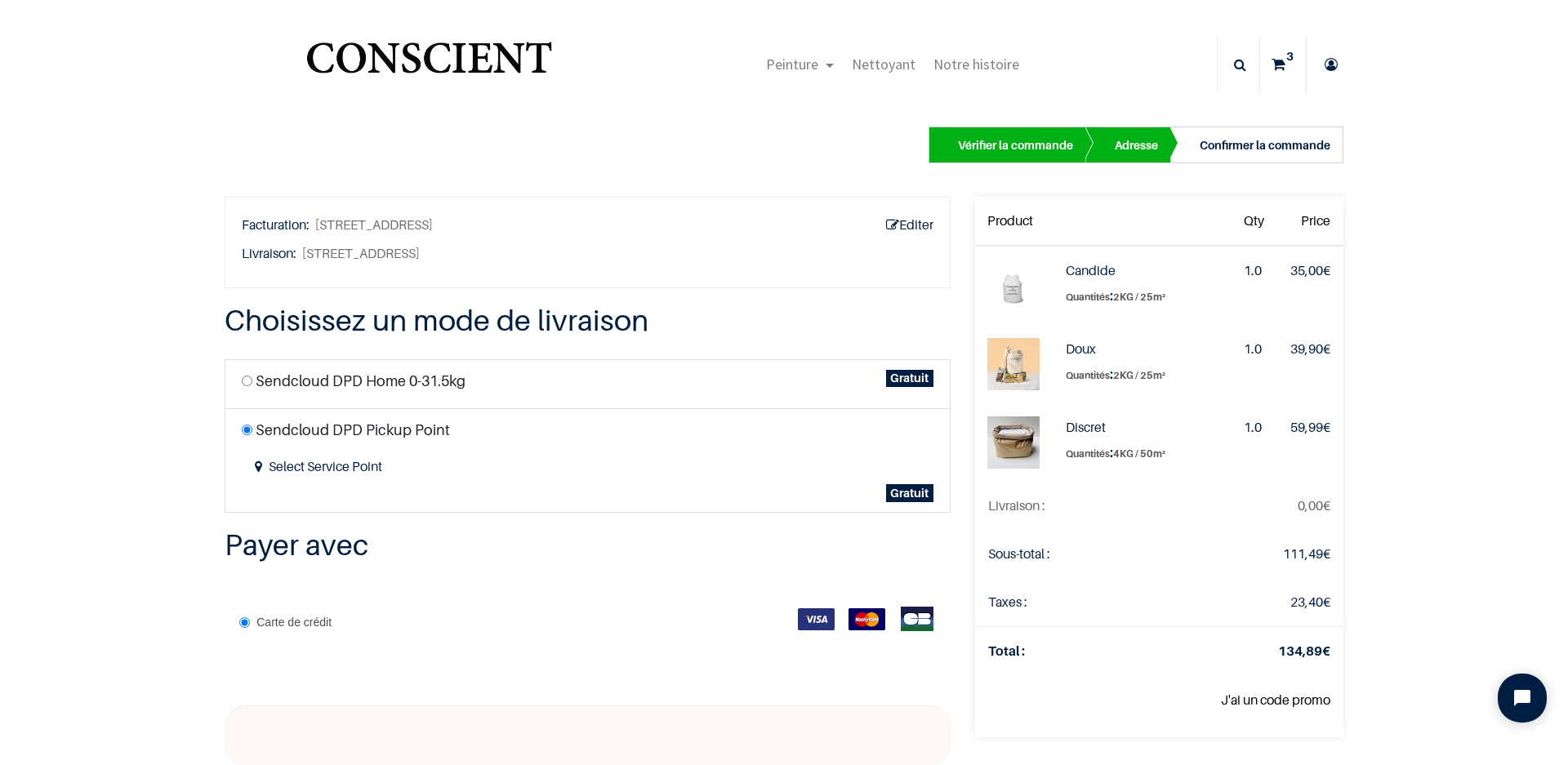
click at [855, 619] on img at bounding box center [867, 619] width 36 height 22
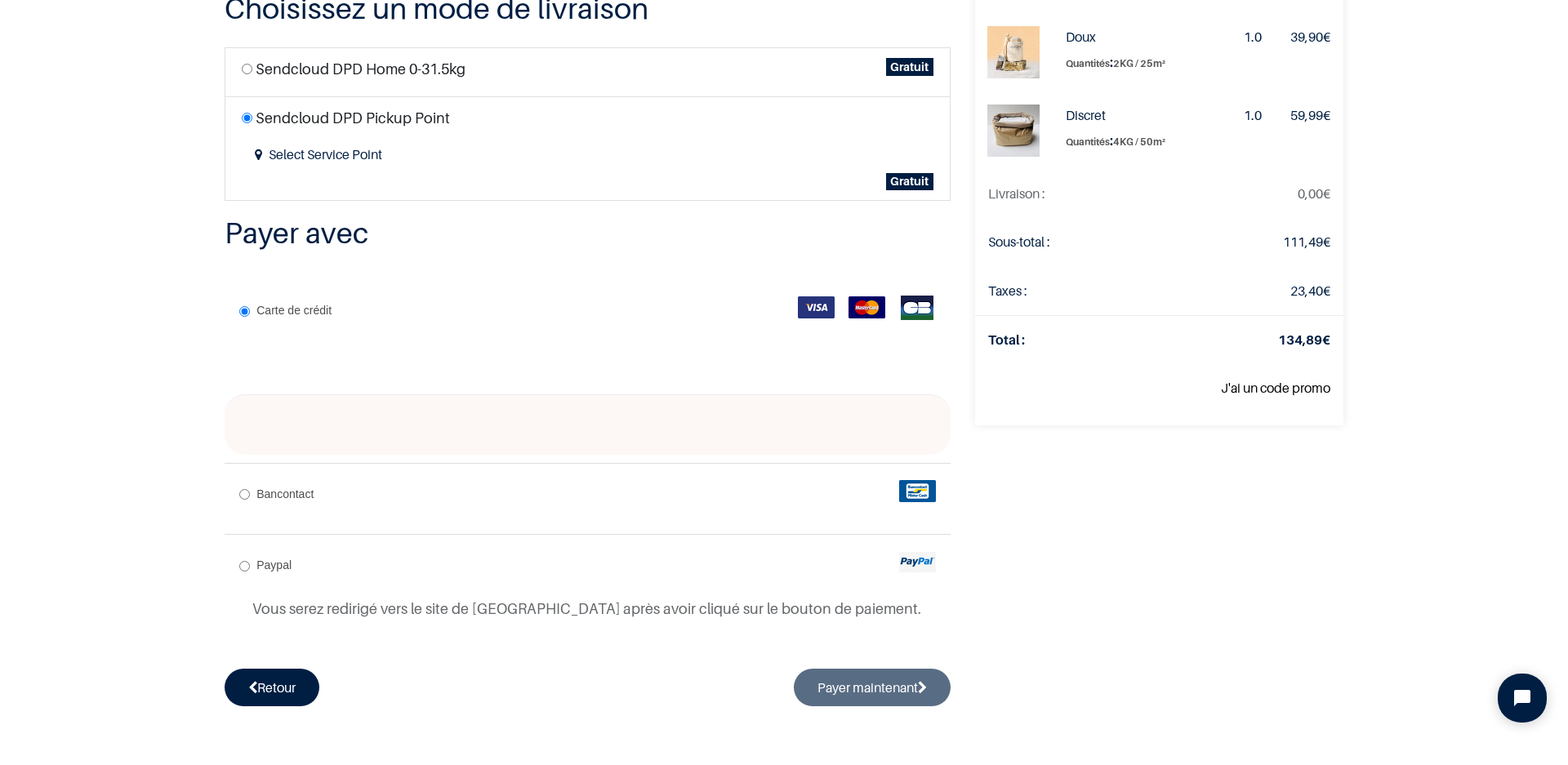
scroll to position [229, 0]
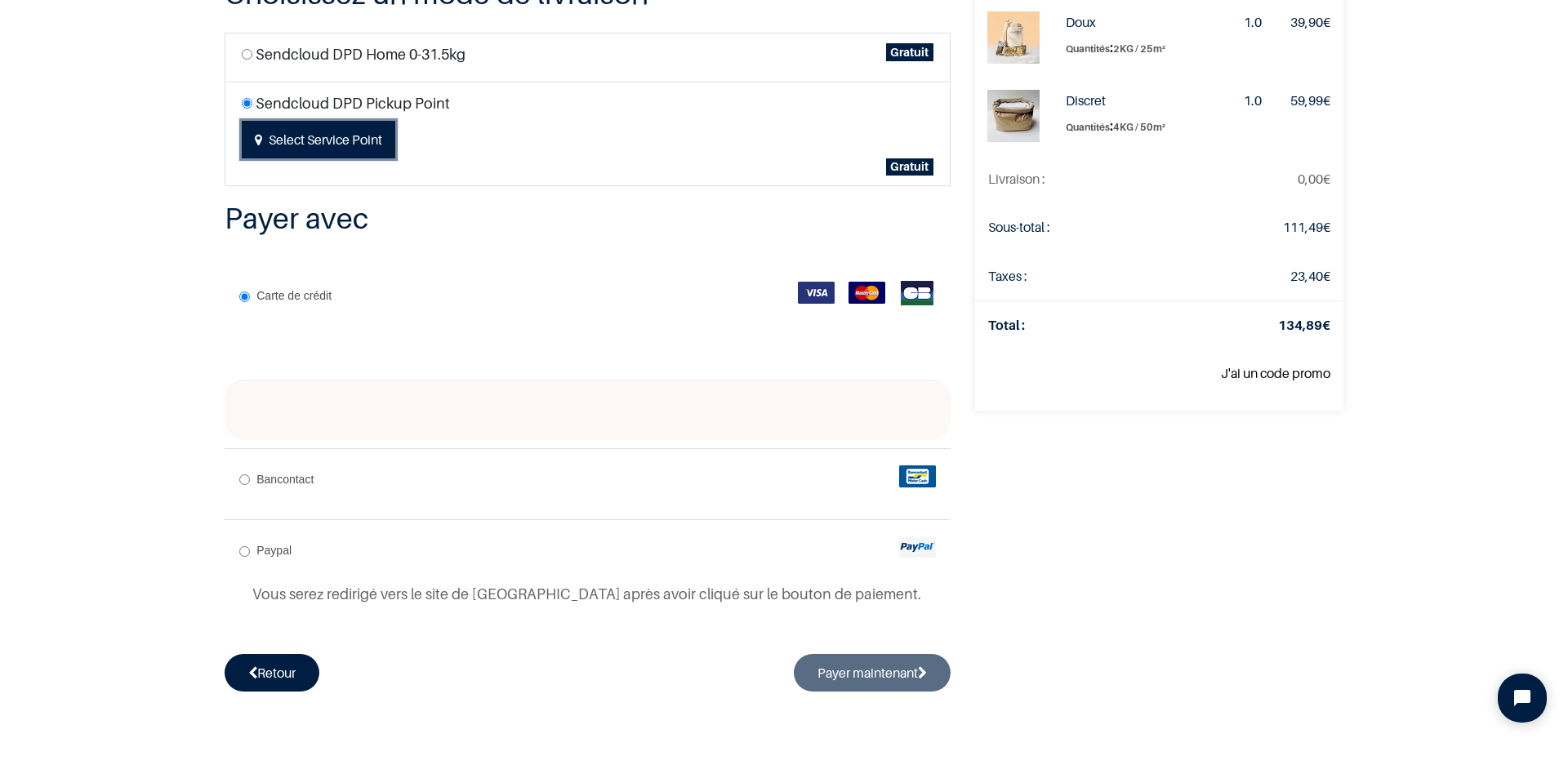
click at [356, 143] on button "Select Service Point" at bounding box center [319, 139] width 154 height 37
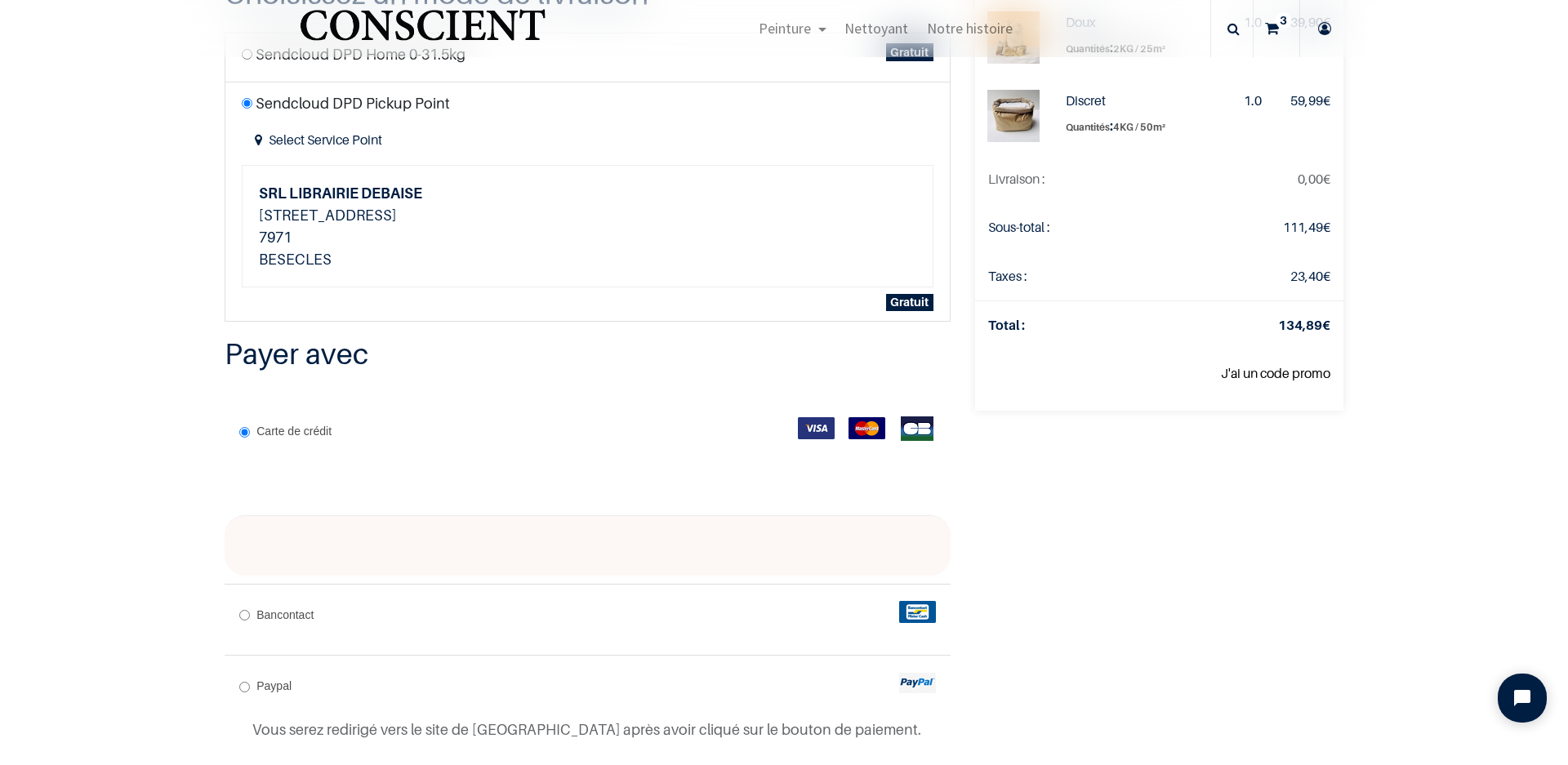
scroll to position [303, 0]
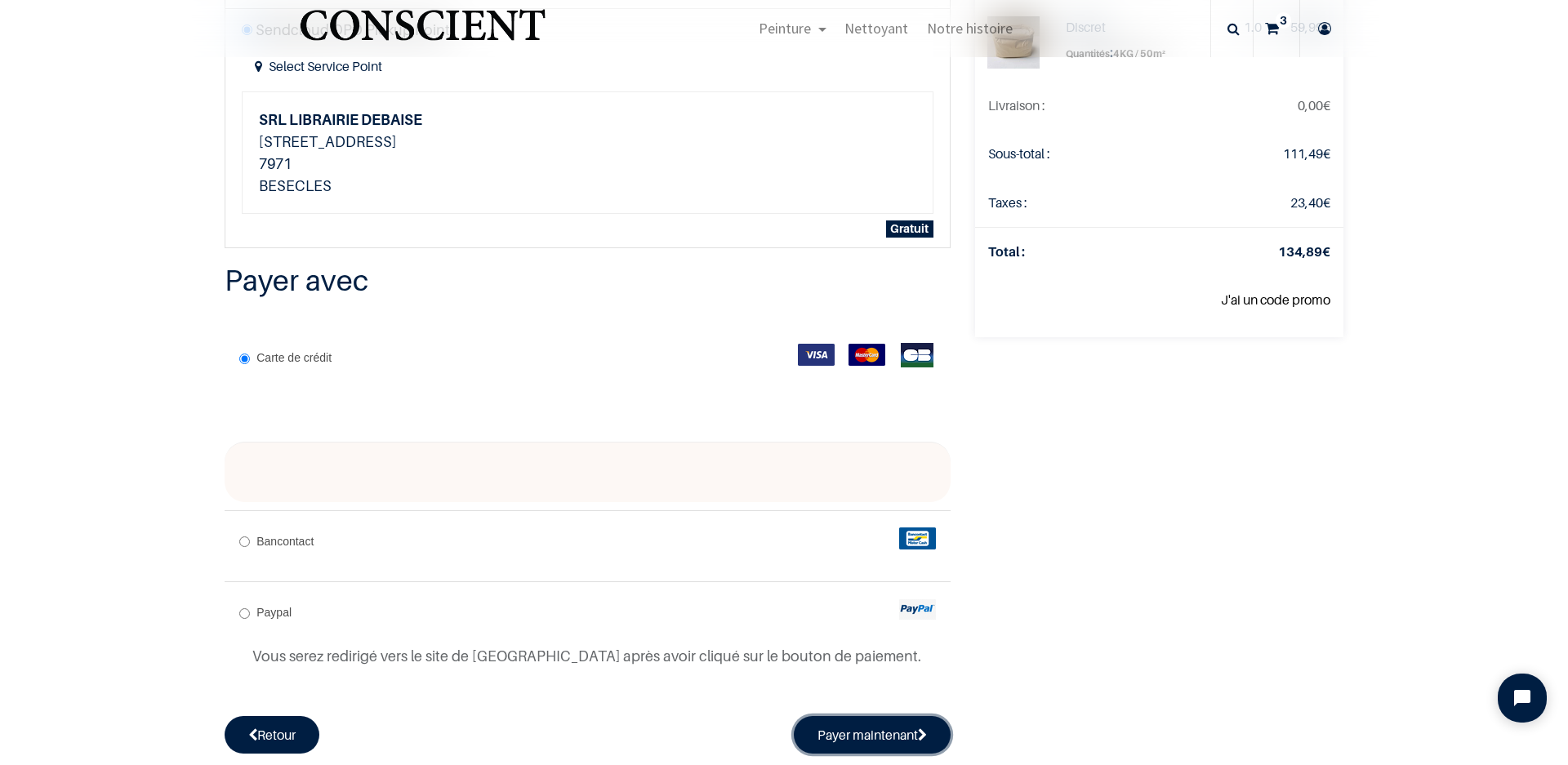
click at [898, 736] on button "Payer maintenant" at bounding box center [873, 734] width 157 height 37
radio input "true"
